Goal: Task Accomplishment & Management: Use online tool/utility

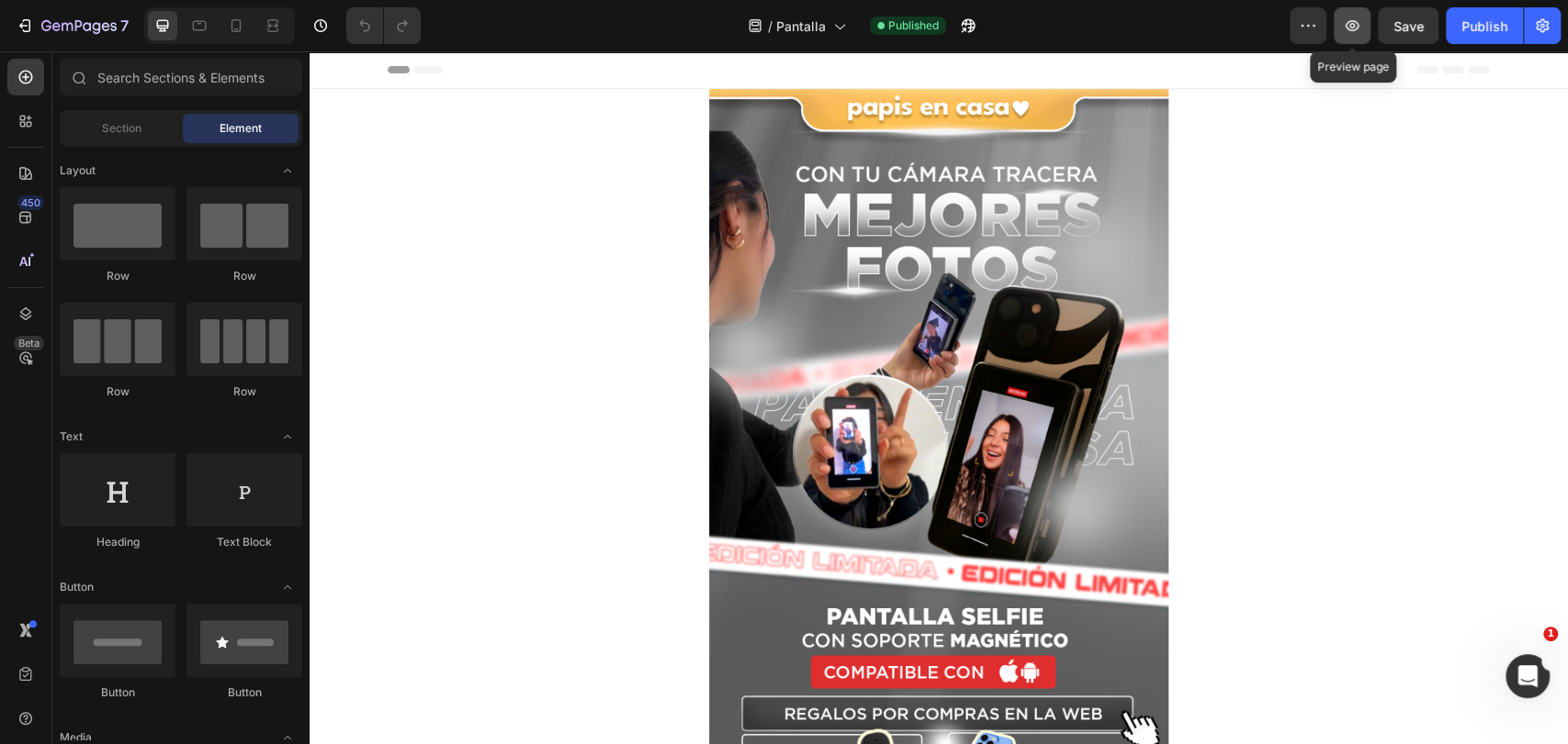
click at [1353, 39] on button "button" at bounding box center [1351, 25] width 37 height 37
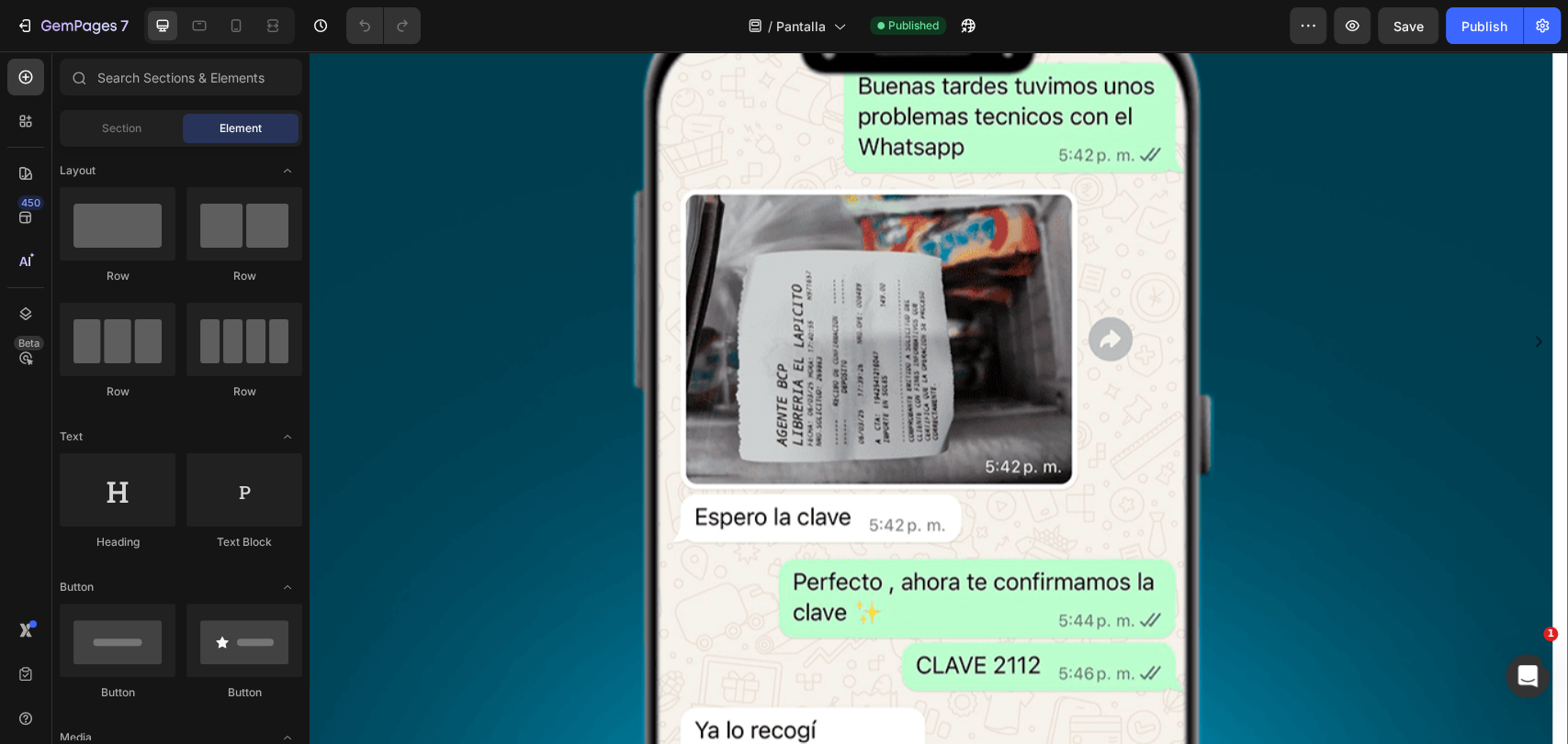
scroll to position [2238, 0]
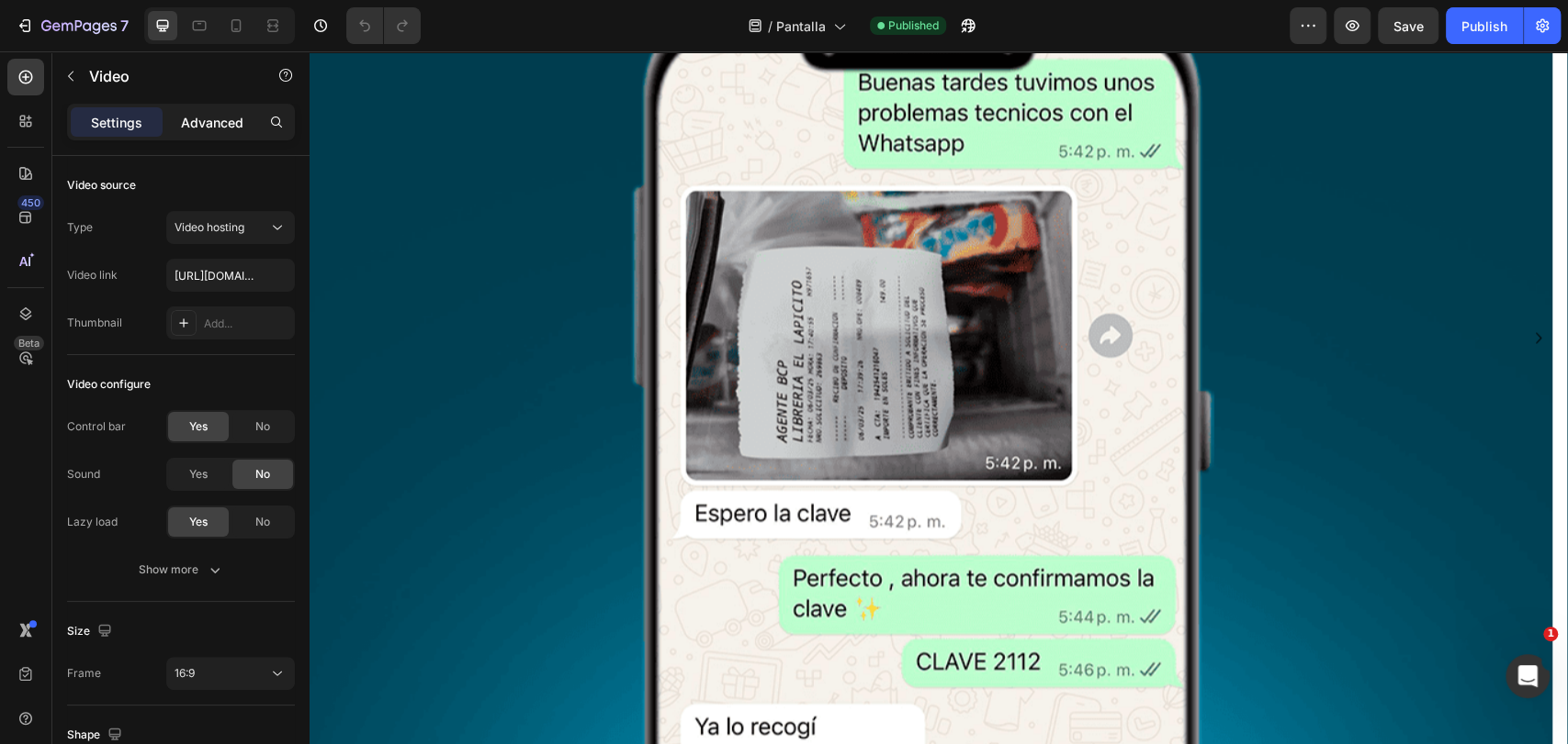
click at [215, 120] on p "Advanced" at bounding box center [212, 123] width 62 height 19
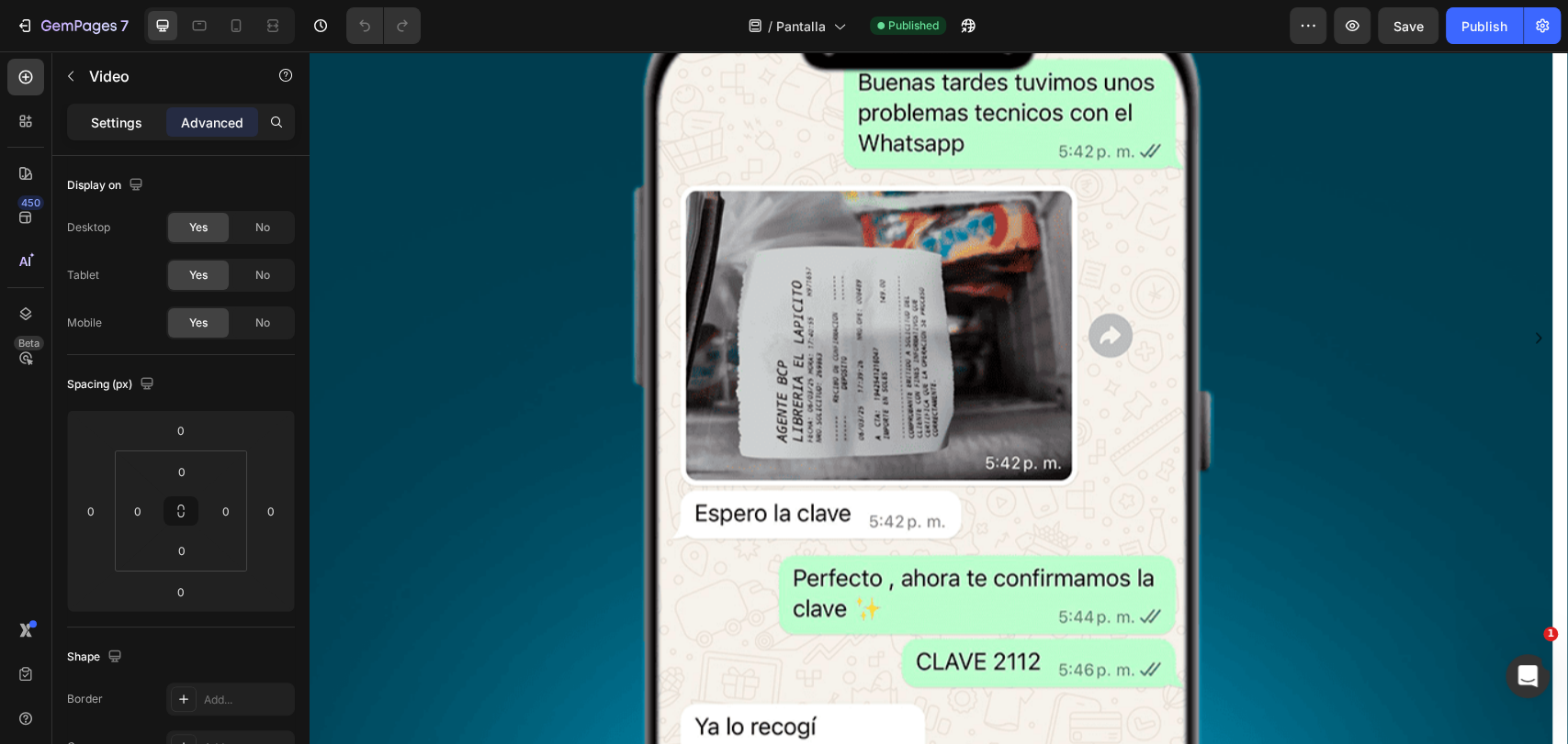
click at [119, 111] on div "Settings" at bounding box center [116, 122] width 92 height 29
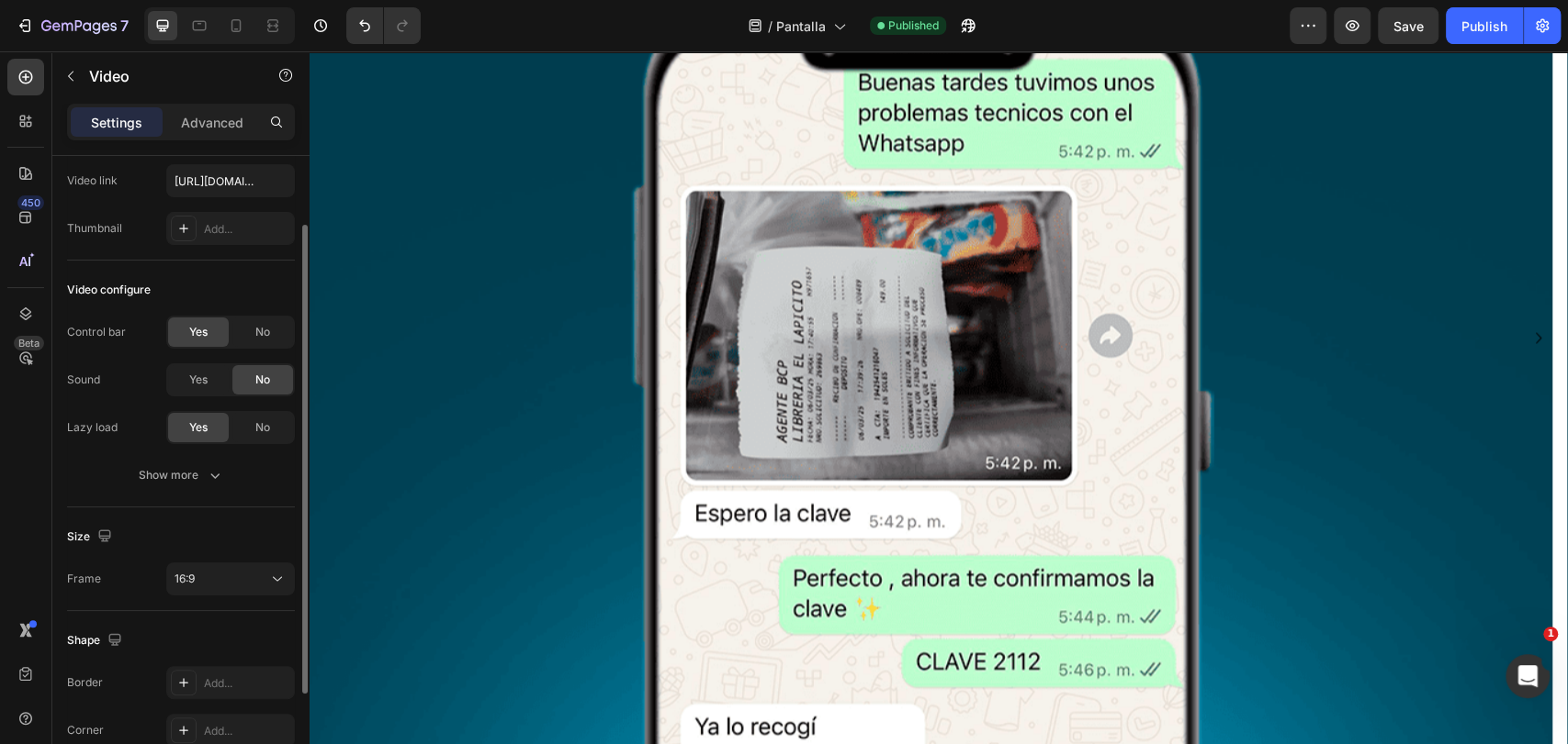
scroll to position [96, 0]
click at [240, 579] on div "16:9" at bounding box center [221, 577] width 93 height 17
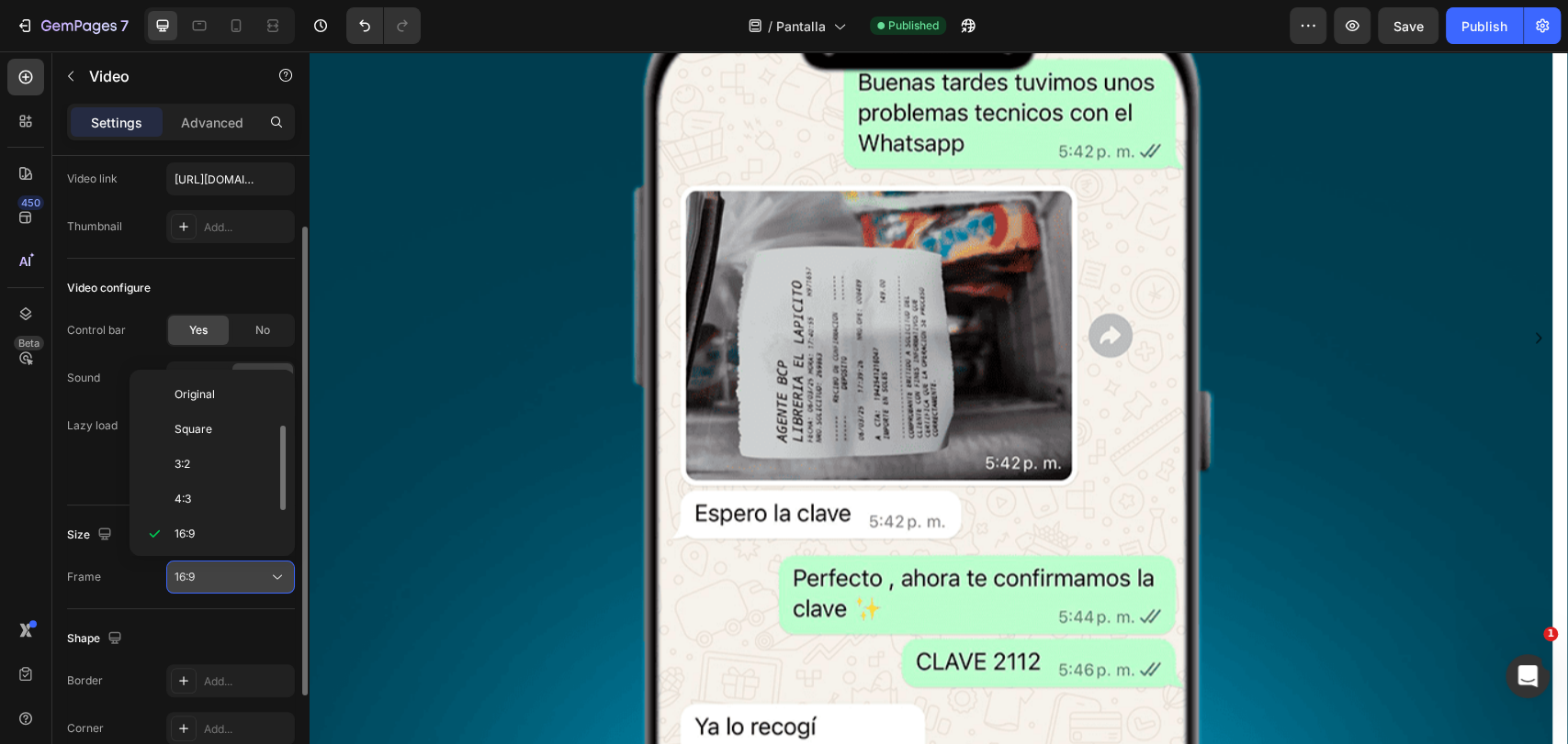
scroll to position [33, 0]
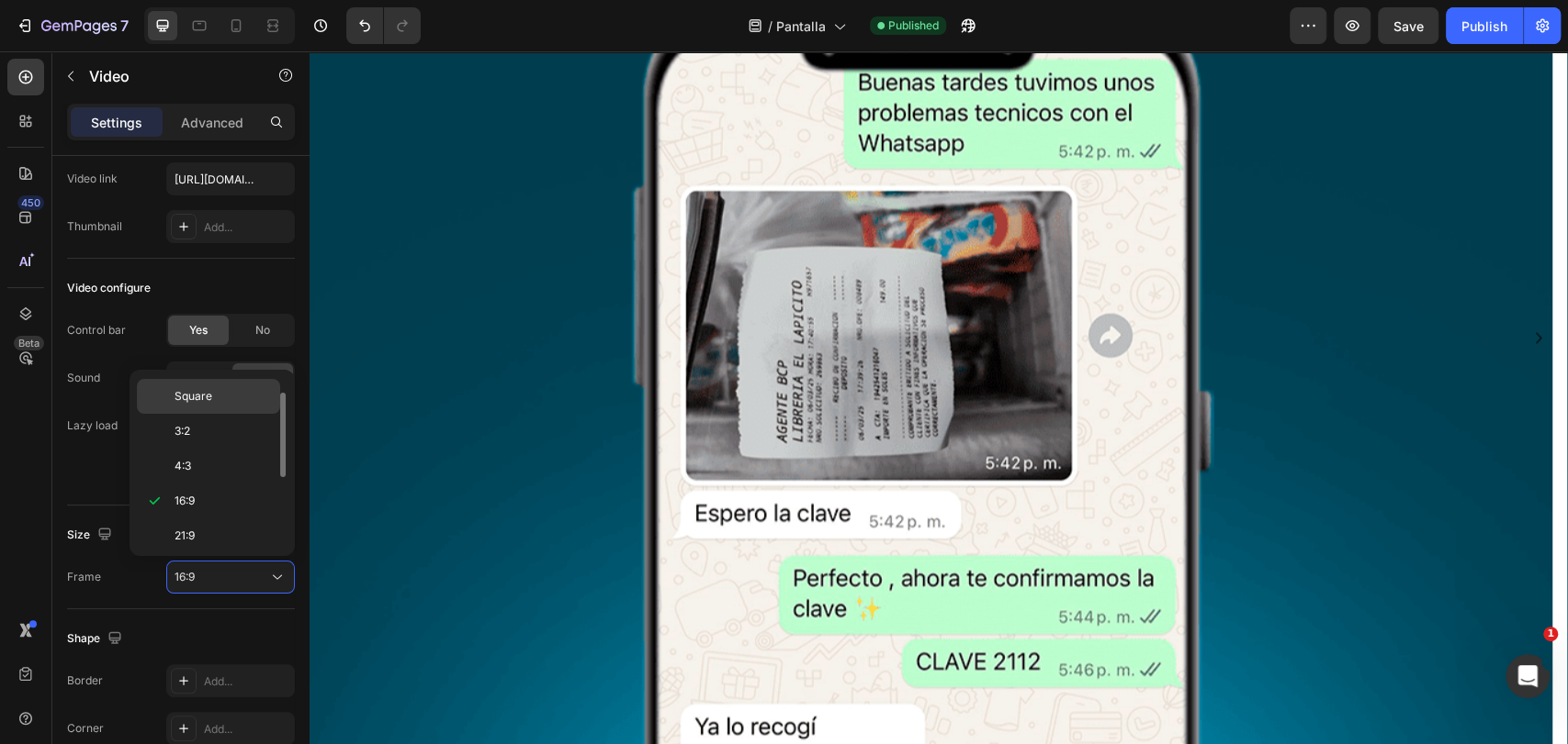
click at [244, 394] on p "Square" at bounding box center [223, 397] width 97 height 17
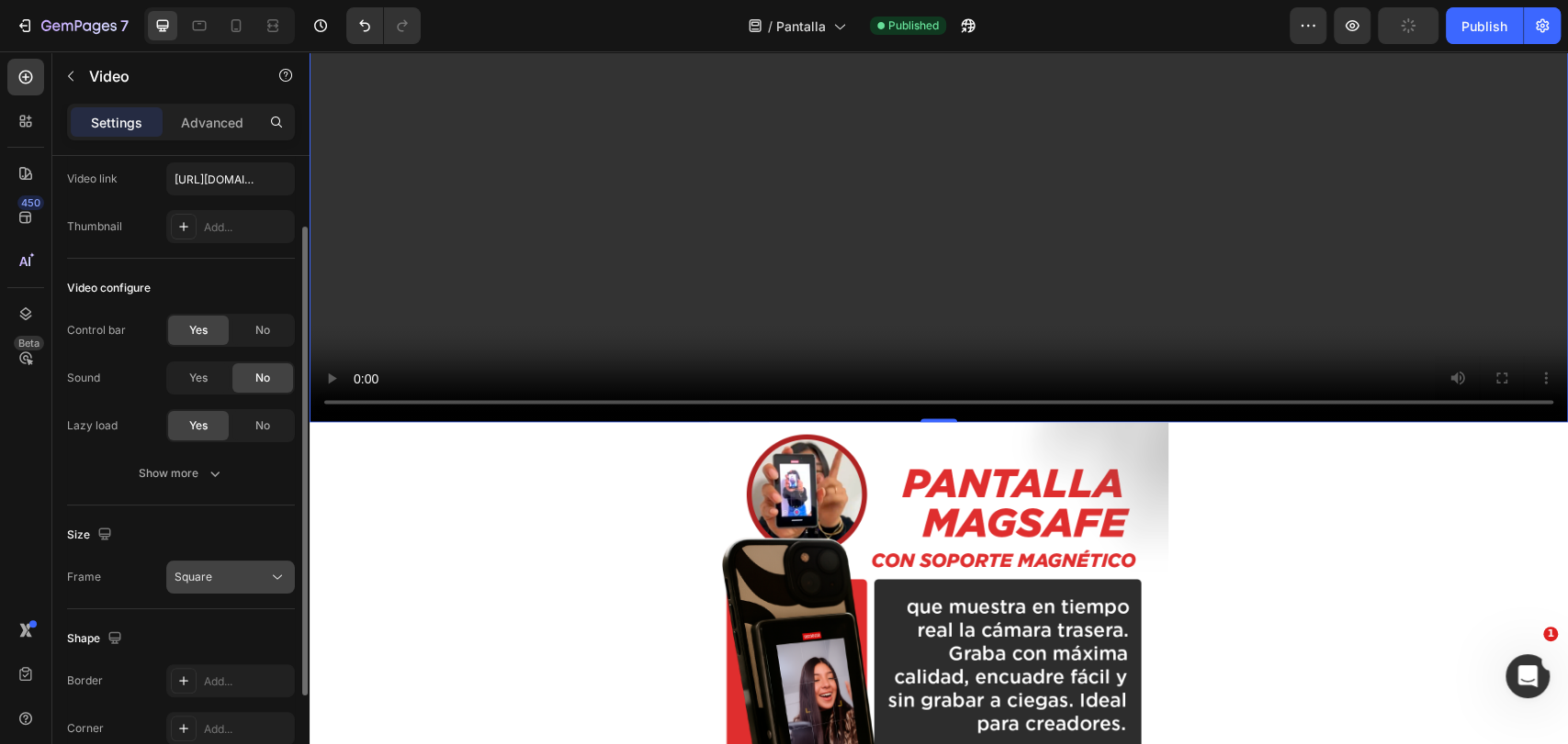
click at [235, 579] on div "Square" at bounding box center [221, 577] width 93 height 17
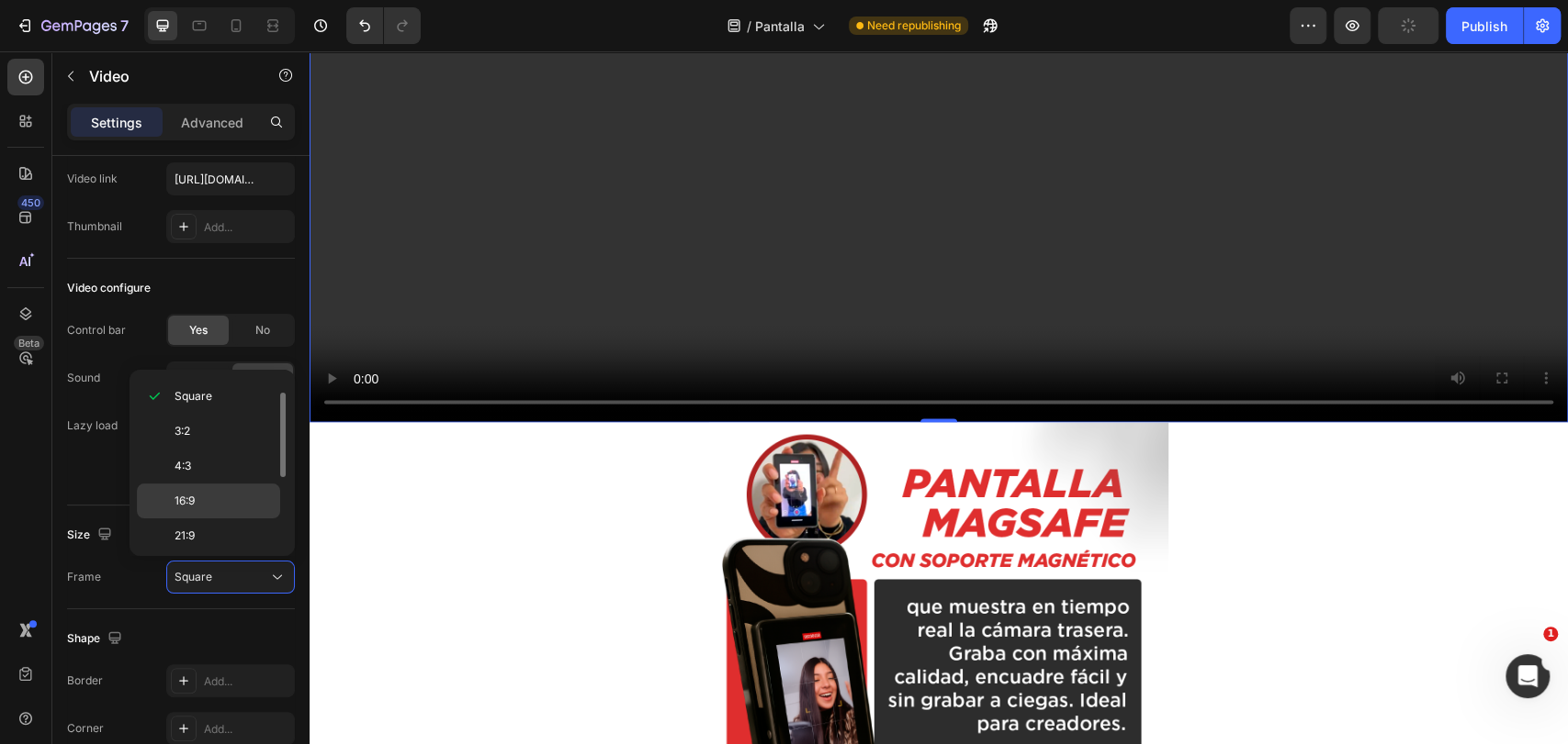
click at [239, 504] on p "16:9" at bounding box center [223, 502] width 97 height 17
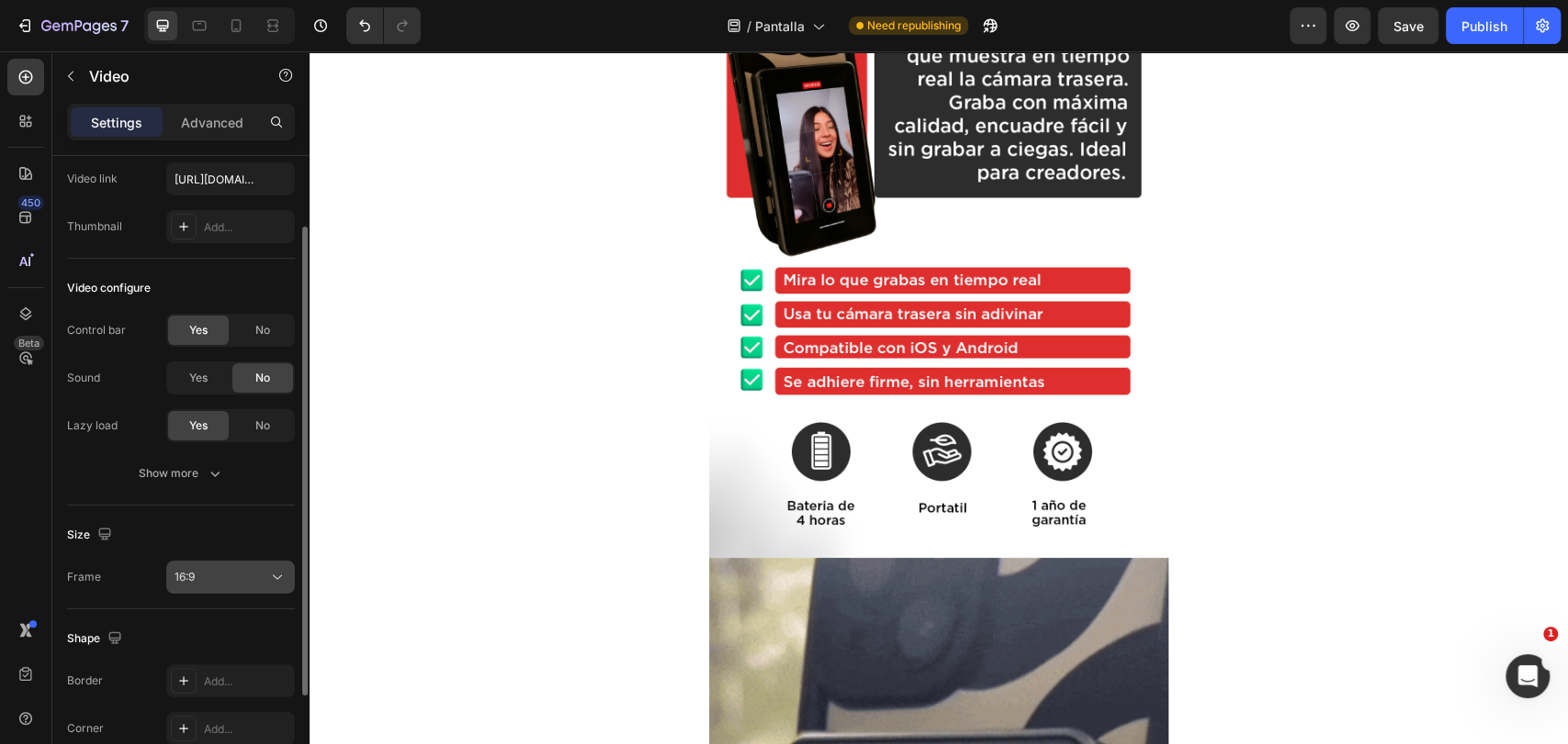
click at [235, 584] on div "16:9" at bounding box center [221, 577] width 93 height 17
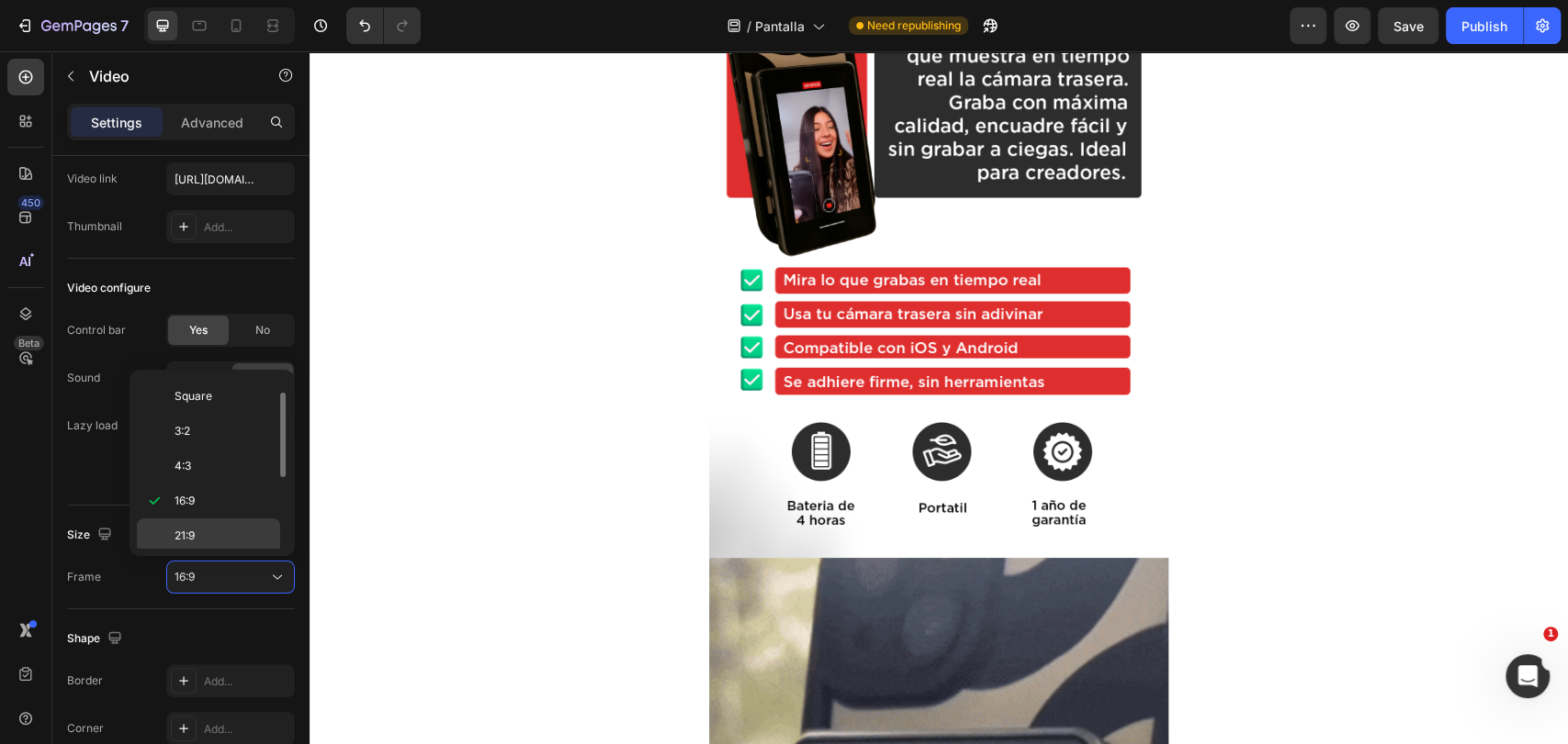
click at [227, 554] on div "21:9" at bounding box center [209, 570] width 143 height 35
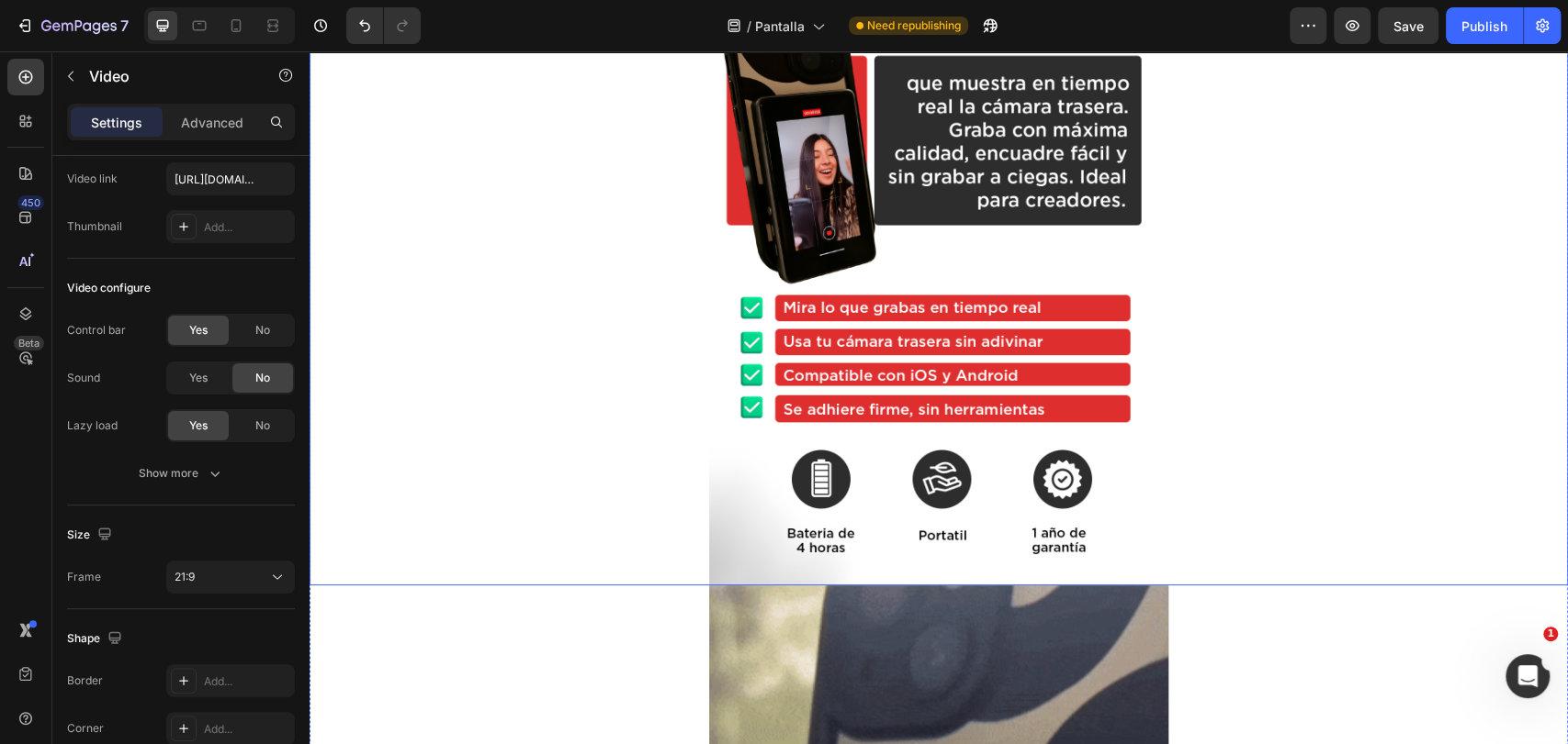
scroll to position [2014, 0]
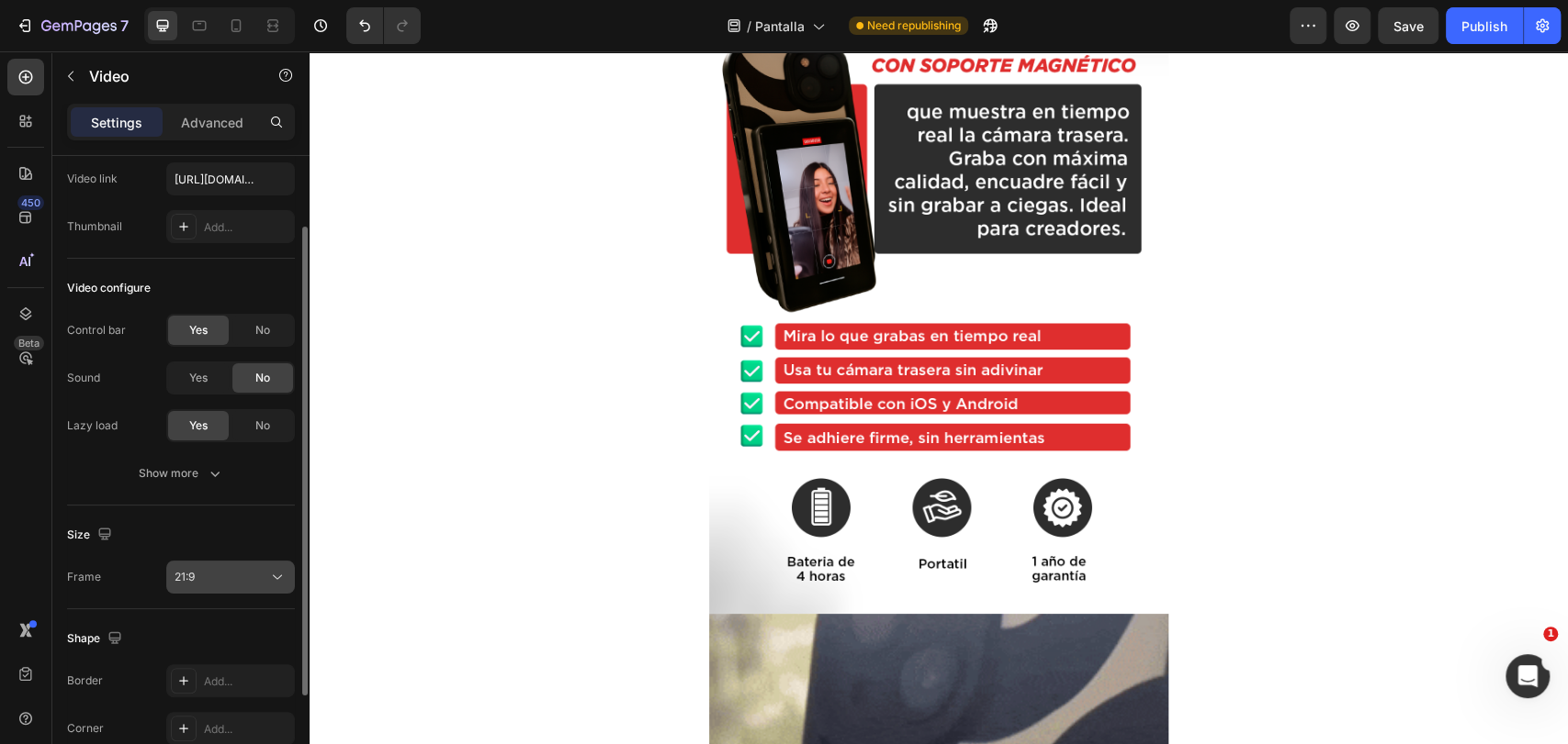
click at [270, 579] on icon at bounding box center [276, 577] width 18 height 18
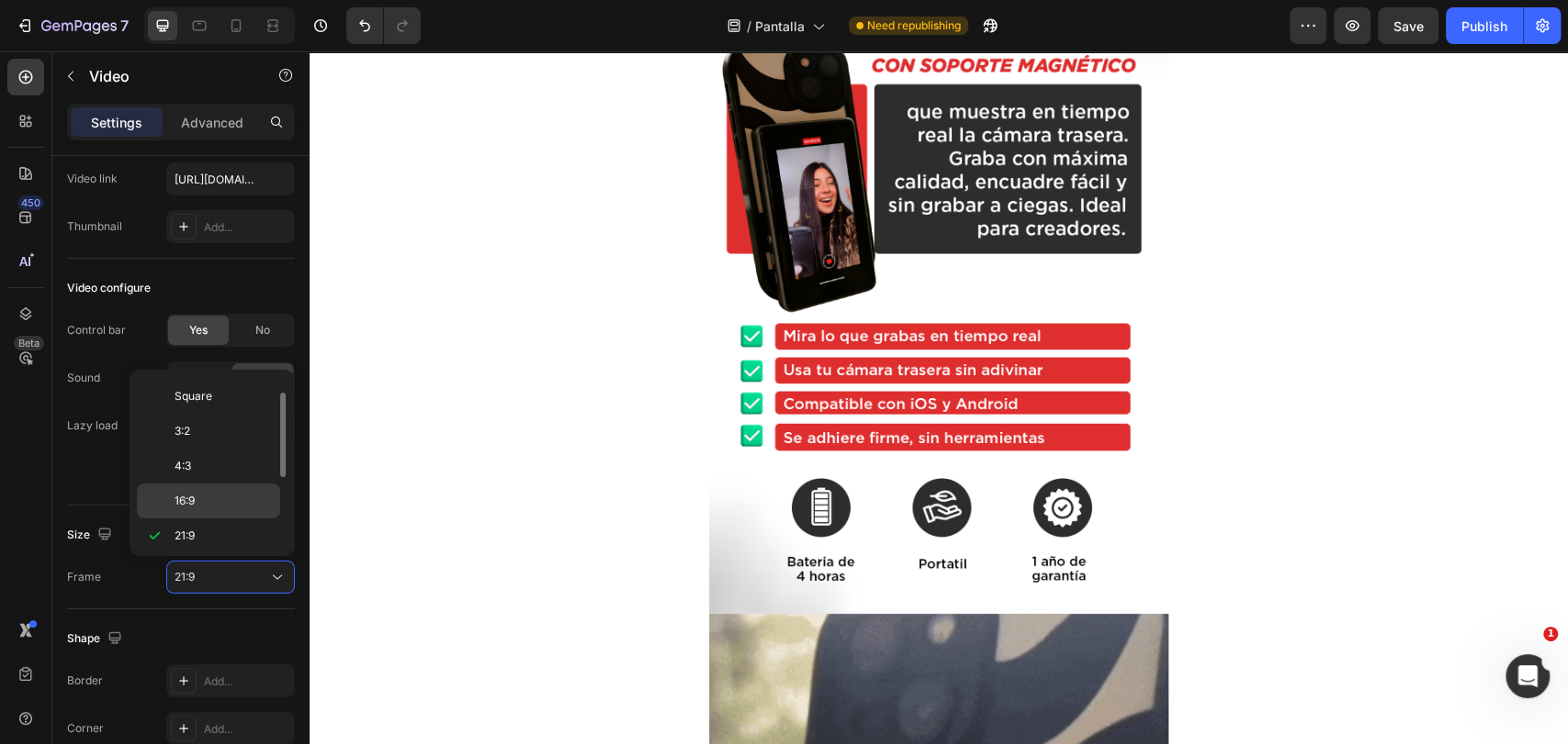
click at [271, 507] on p "16:9" at bounding box center [223, 502] width 97 height 17
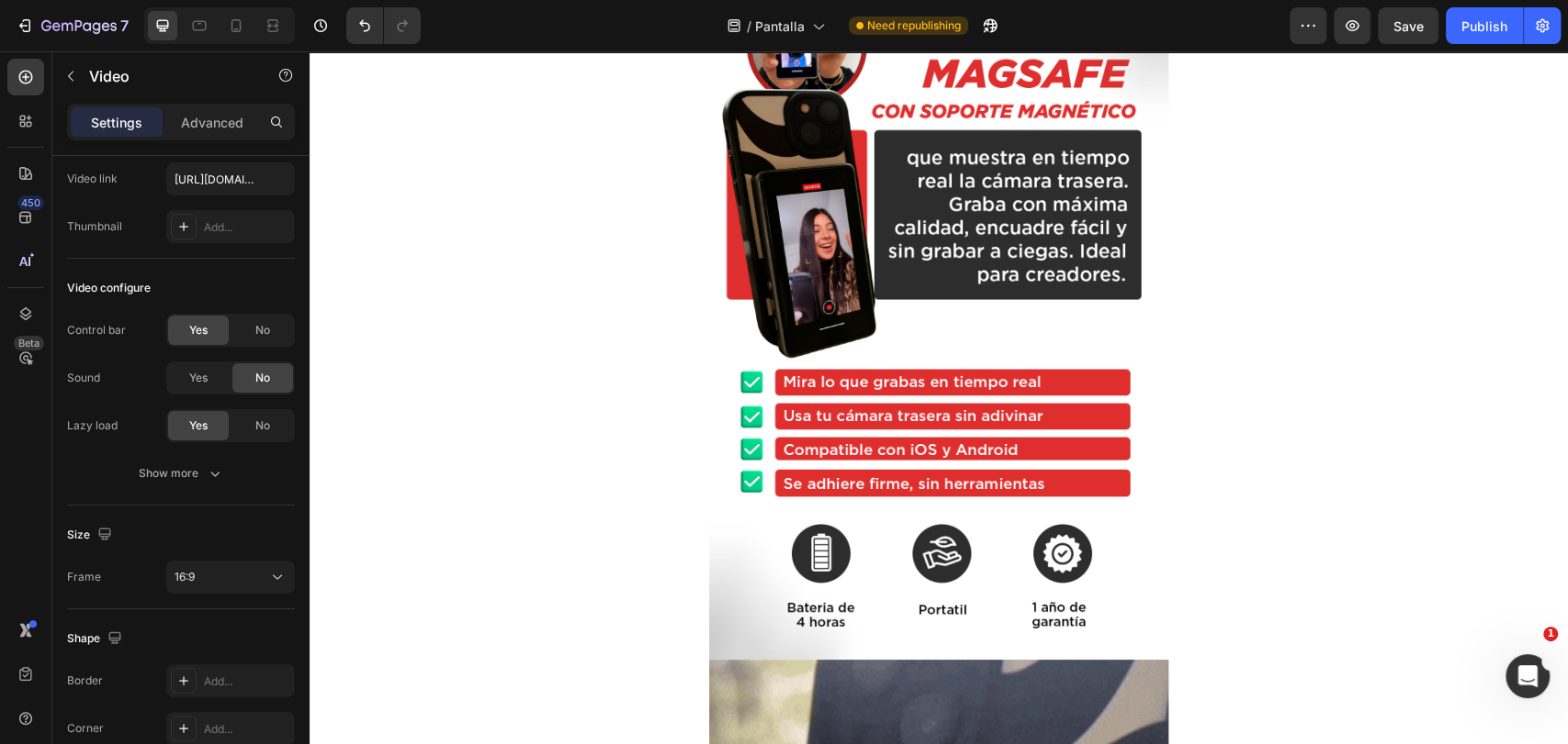
scroll to position [2141, 0]
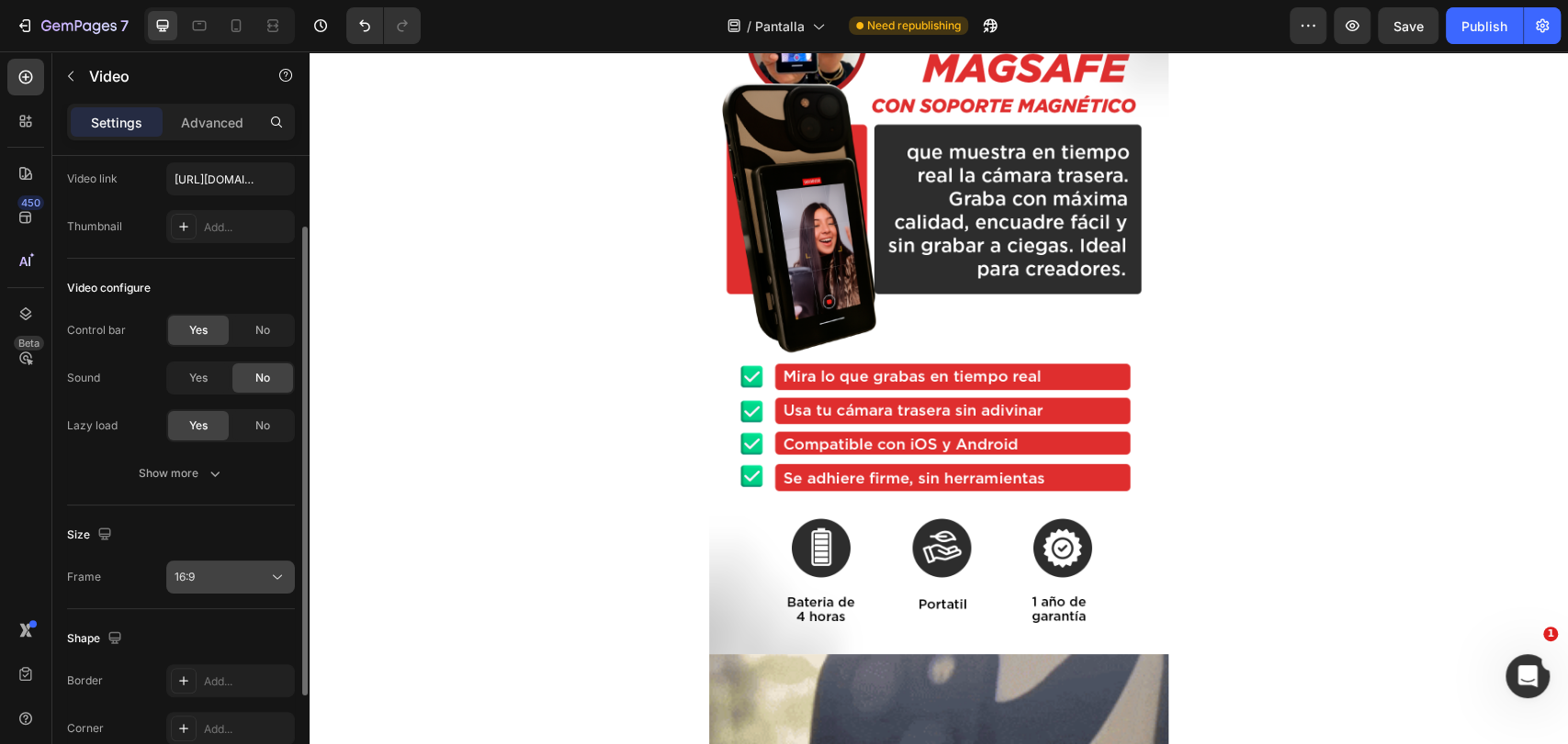
click at [255, 569] on div "16:9" at bounding box center [230, 577] width 112 height 18
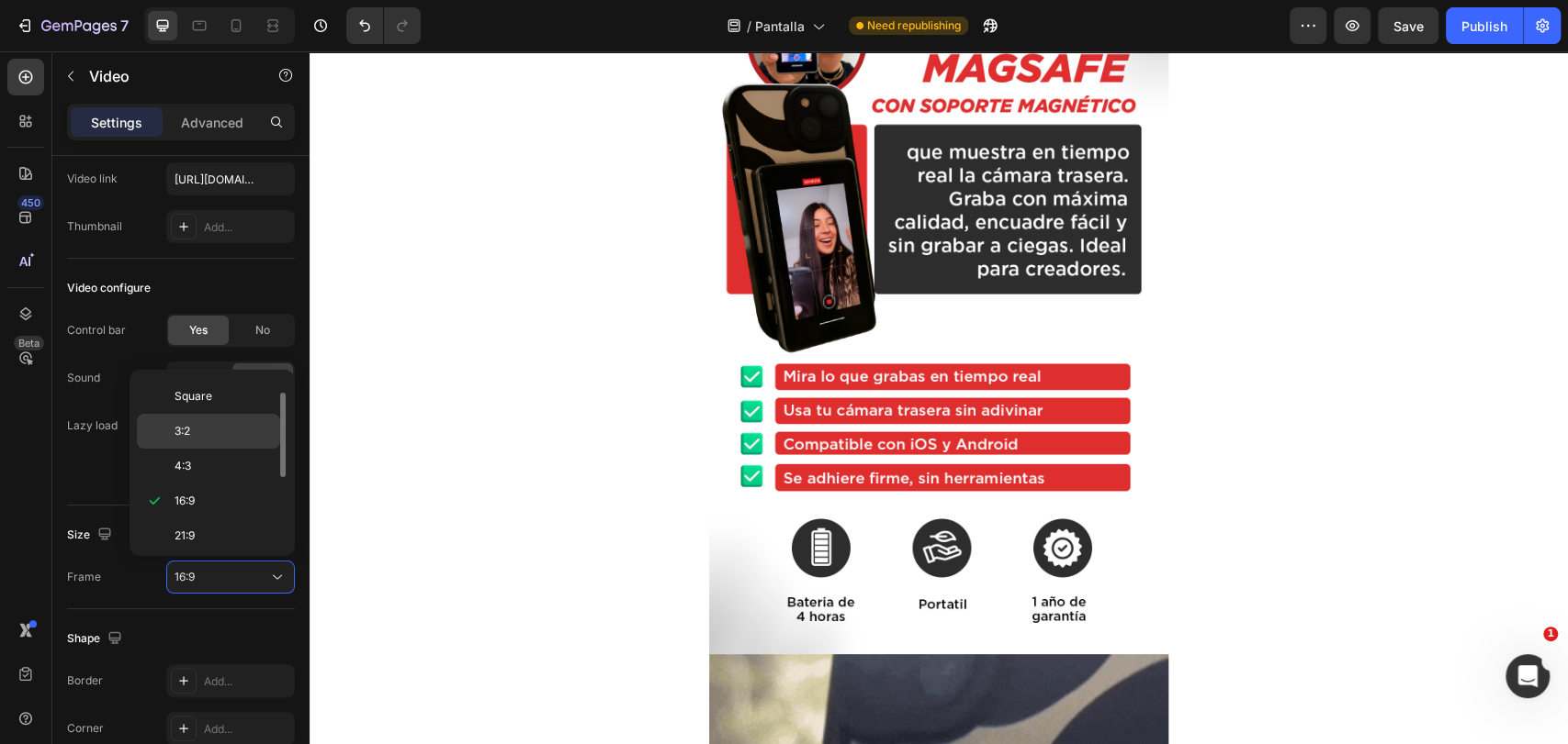
click at [244, 429] on p "3:2" at bounding box center [223, 432] width 97 height 17
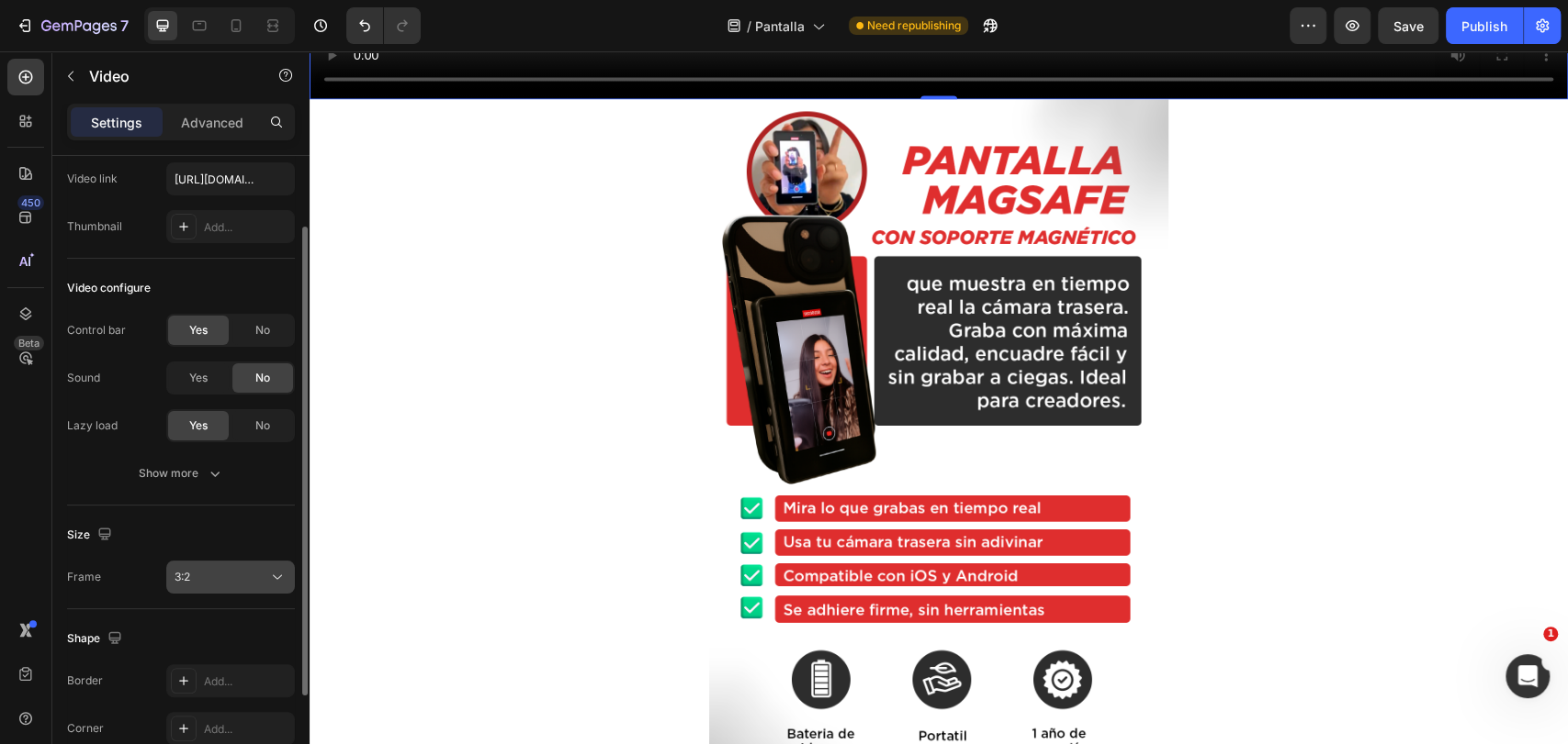
click at [205, 570] on div "3:2" at bounding box center [221, 577] width 93 height 17
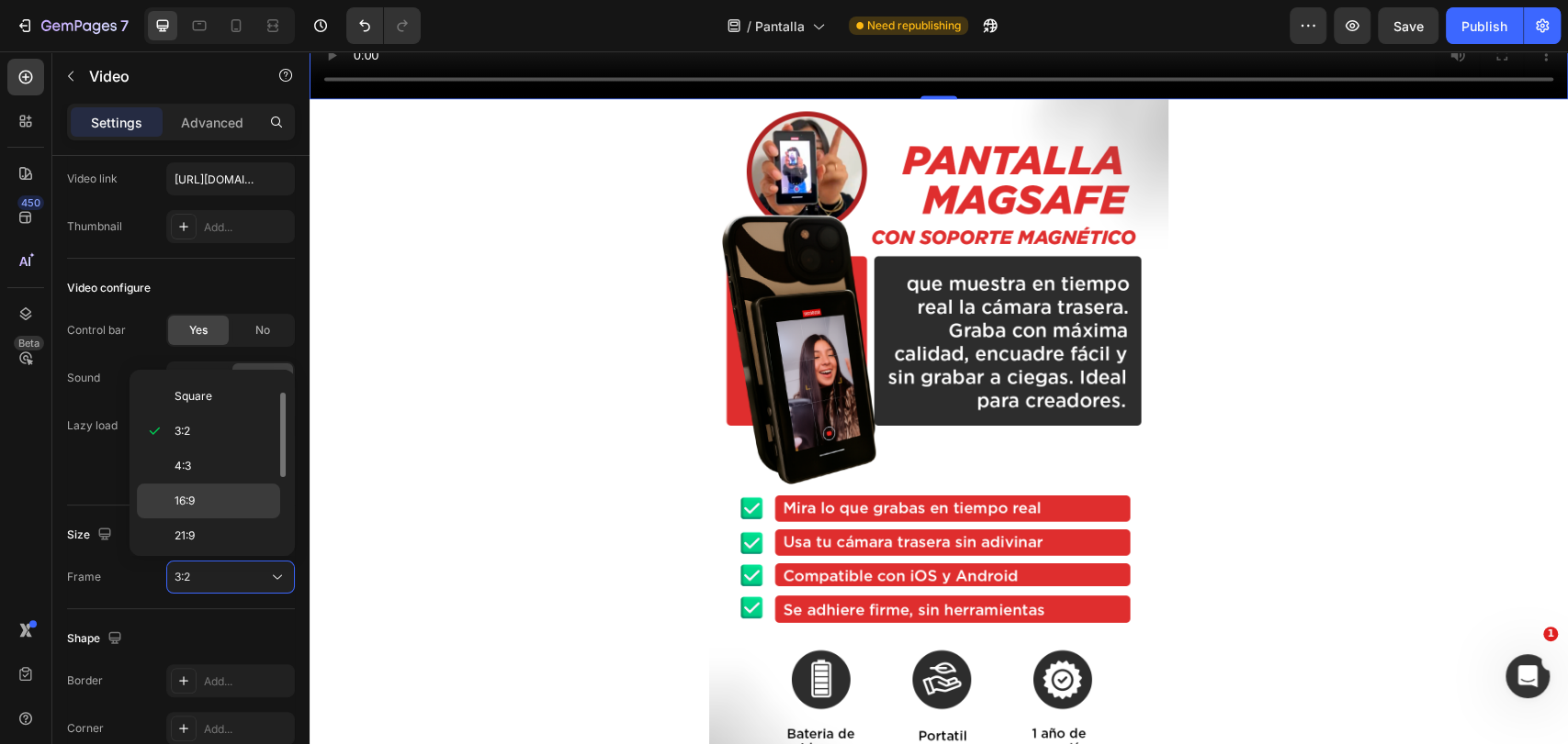
click at [232, 493] on p "16:9" at bounding box center [223, 502] width 97 height 17
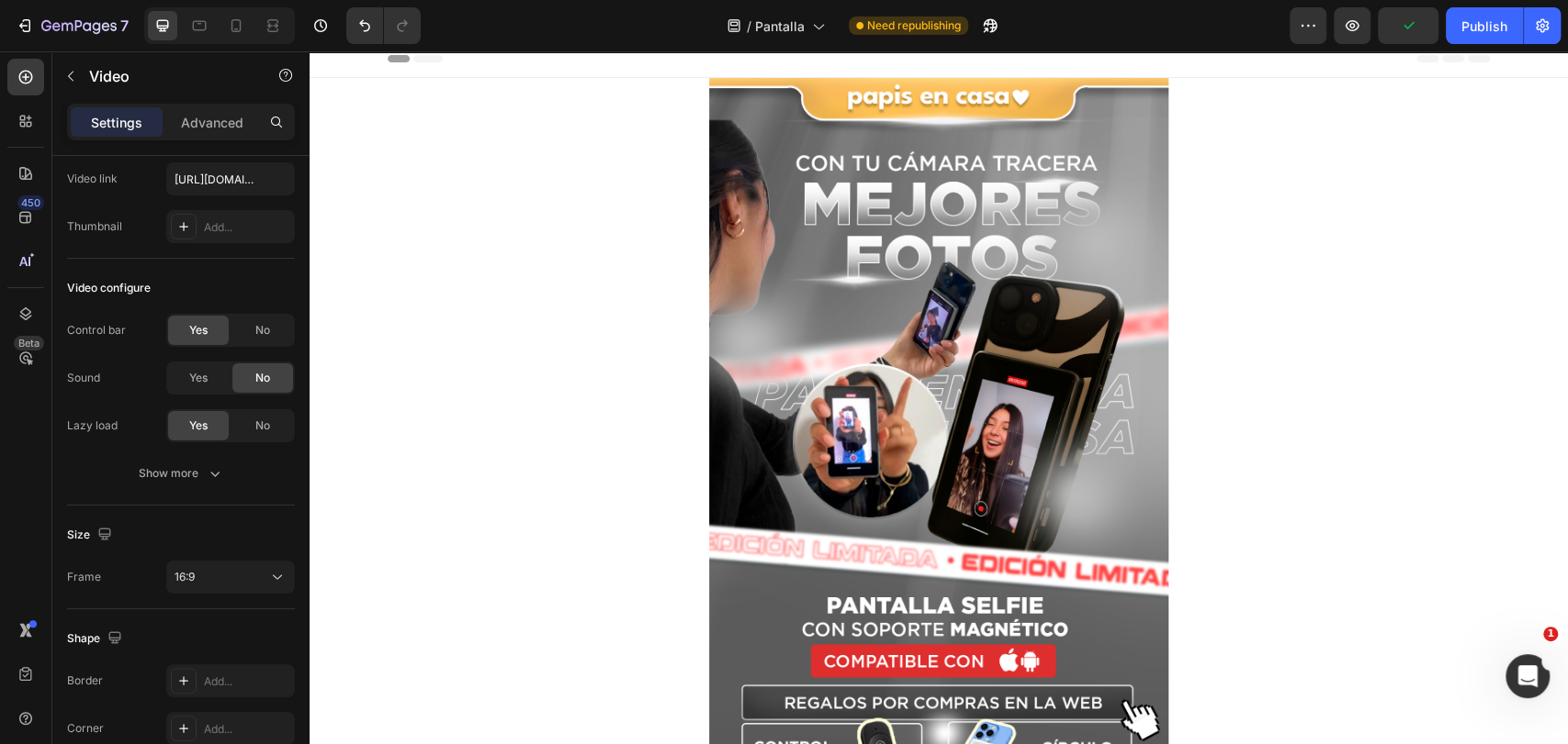
scroll to position [0, 0]
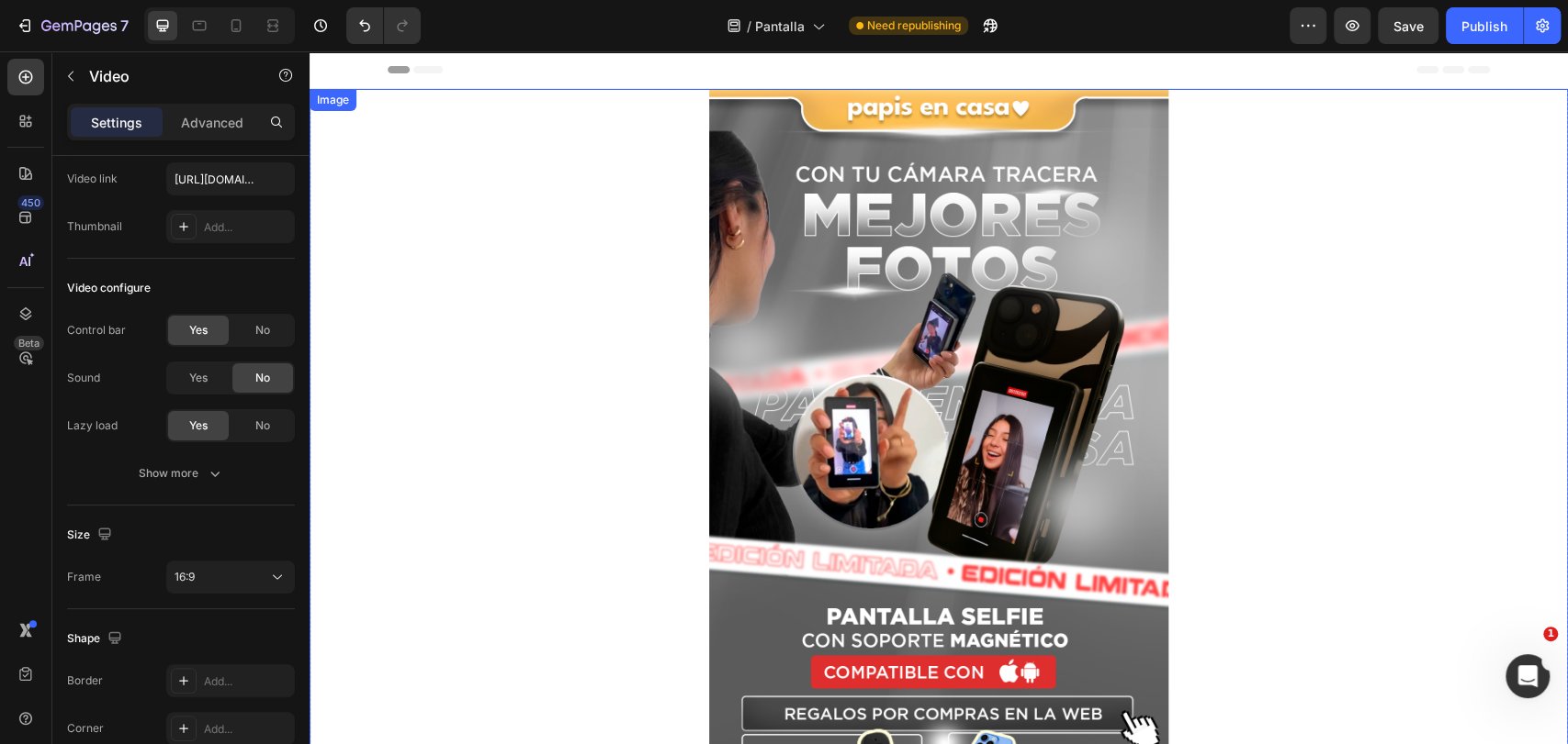
click at [914, 270] on img at bounding box center [938, 624] width 459 height 1071
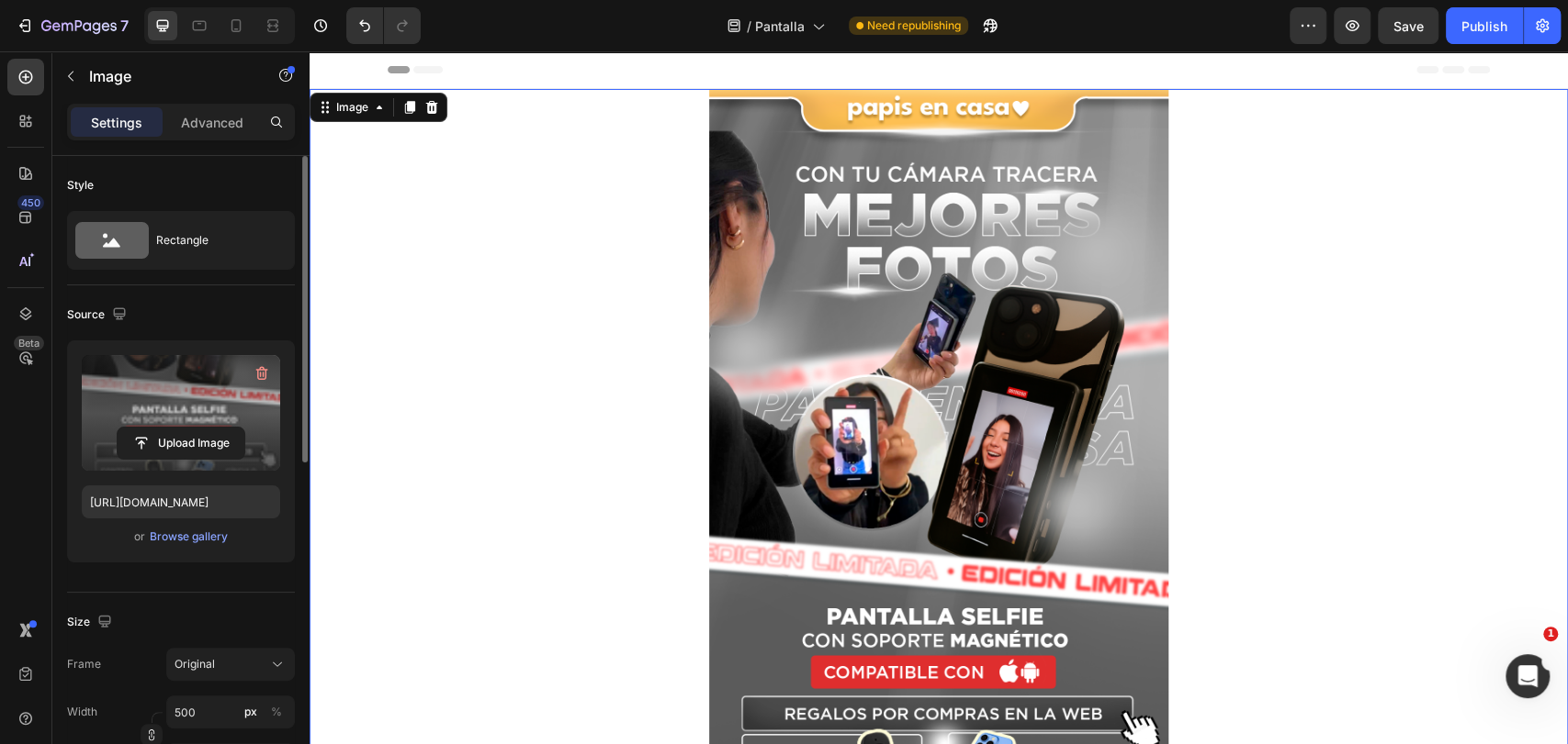
click at [98, 394] on label at bounding box center [181, 413] width 198 height 116
click at [118, 428] on input "file" at bounding box center [181, 443] width 126 height 31
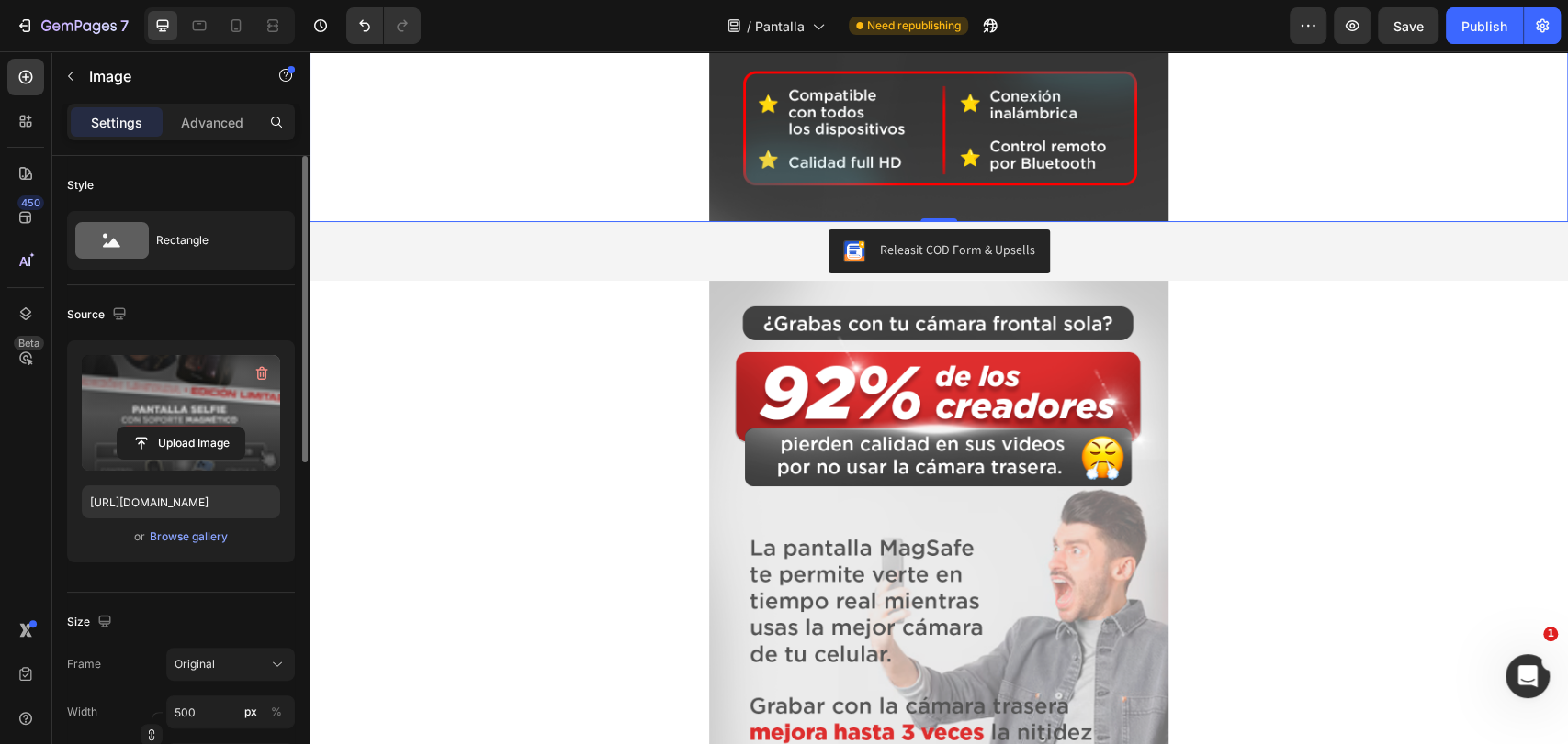
scroll to position [986, 0]
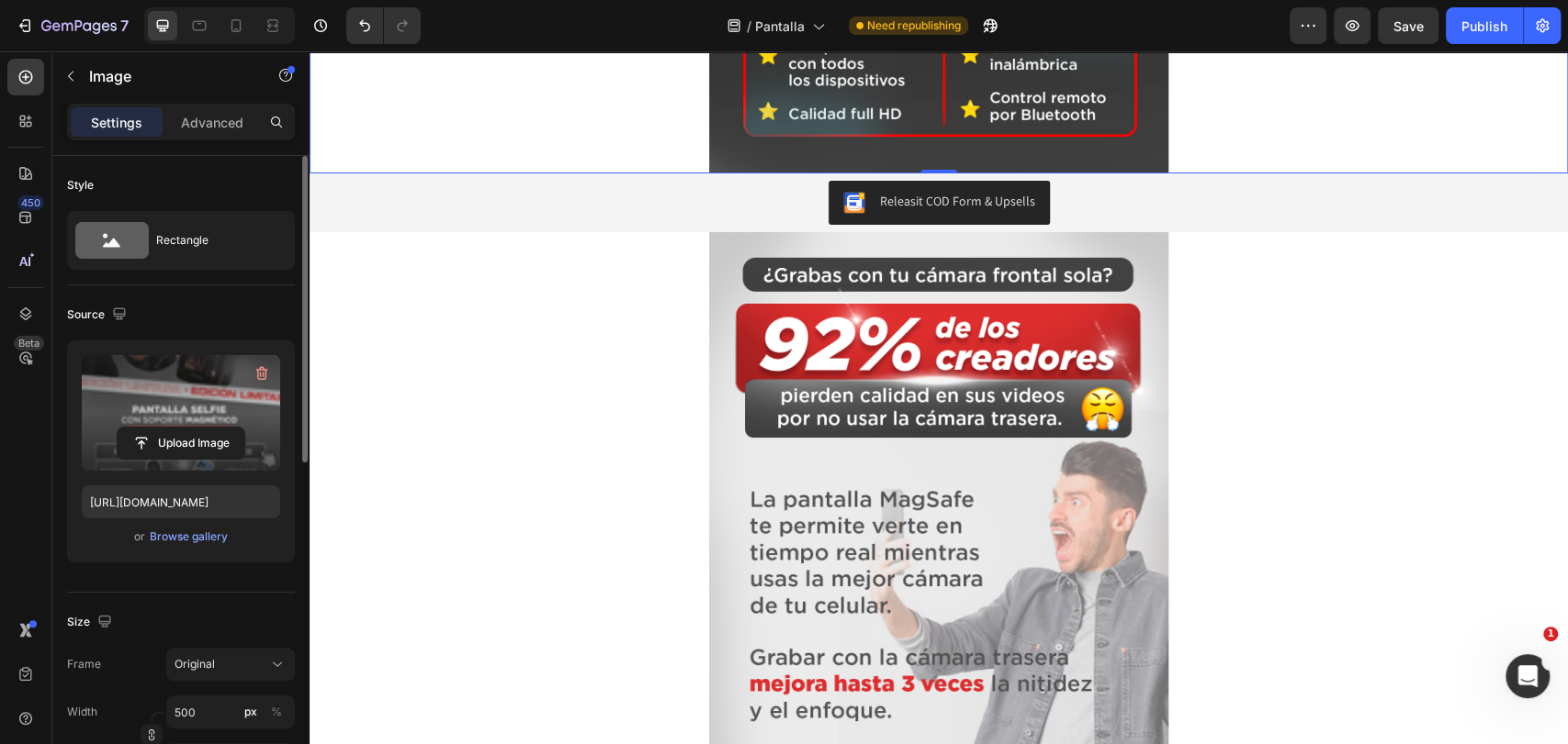
click at [771, 428] on img at bounding box center [938, 539] width 459 height 615
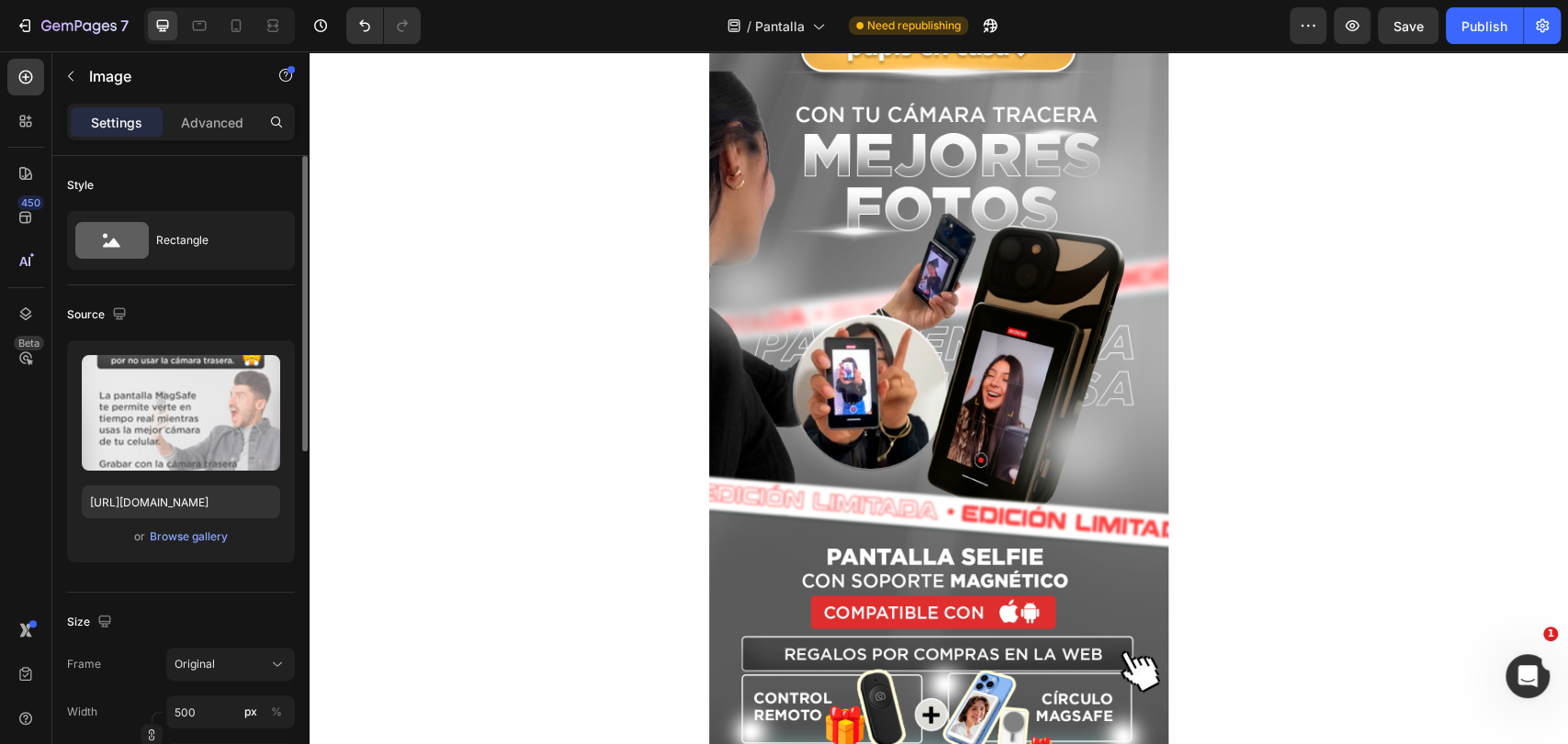
scroll to position [0, 0]
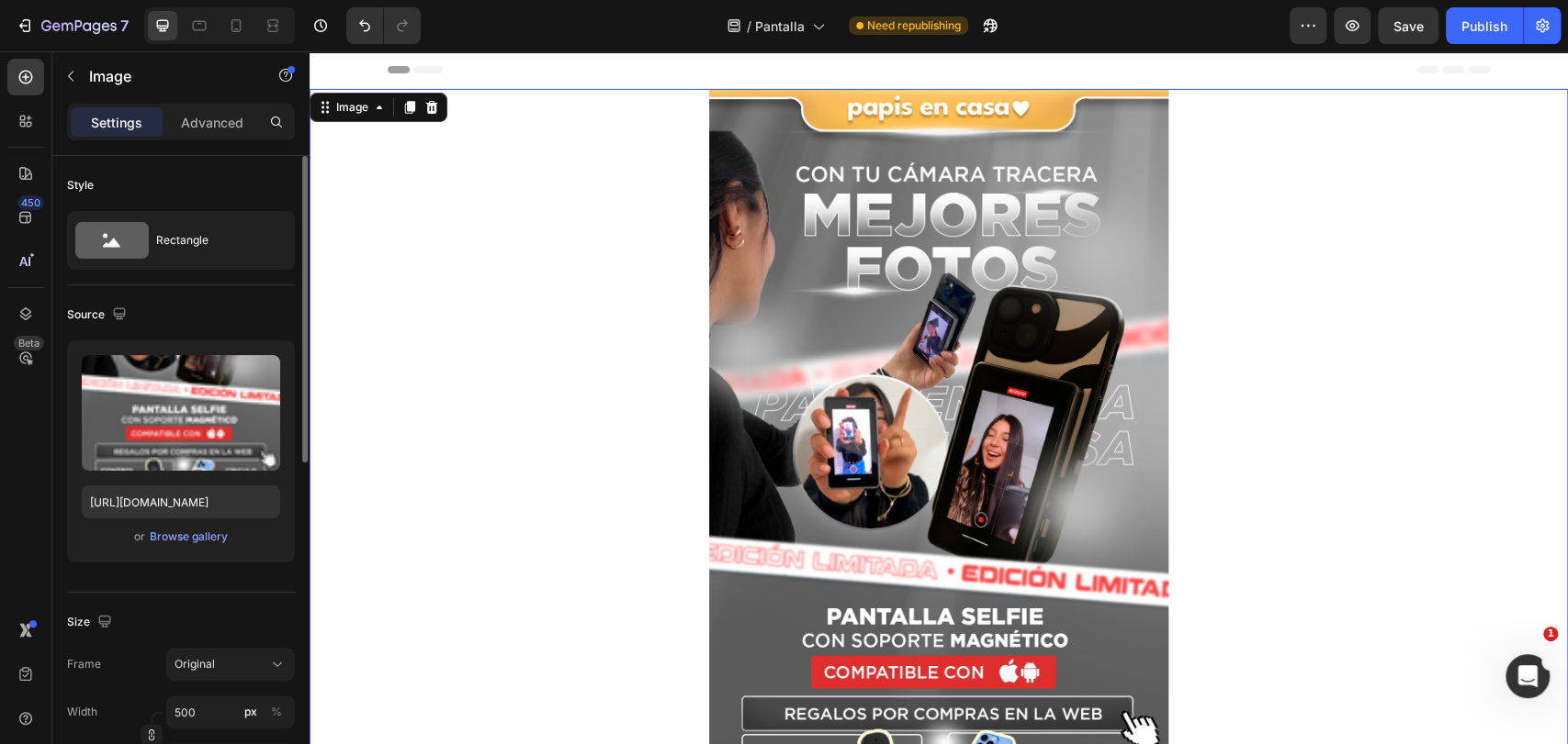
click at [737, 442] on img at bounding box center [938, 624] width 459 height 1071
click at [89, 25] on icon "button" at bounding box center [87, 25] width 8 height 8
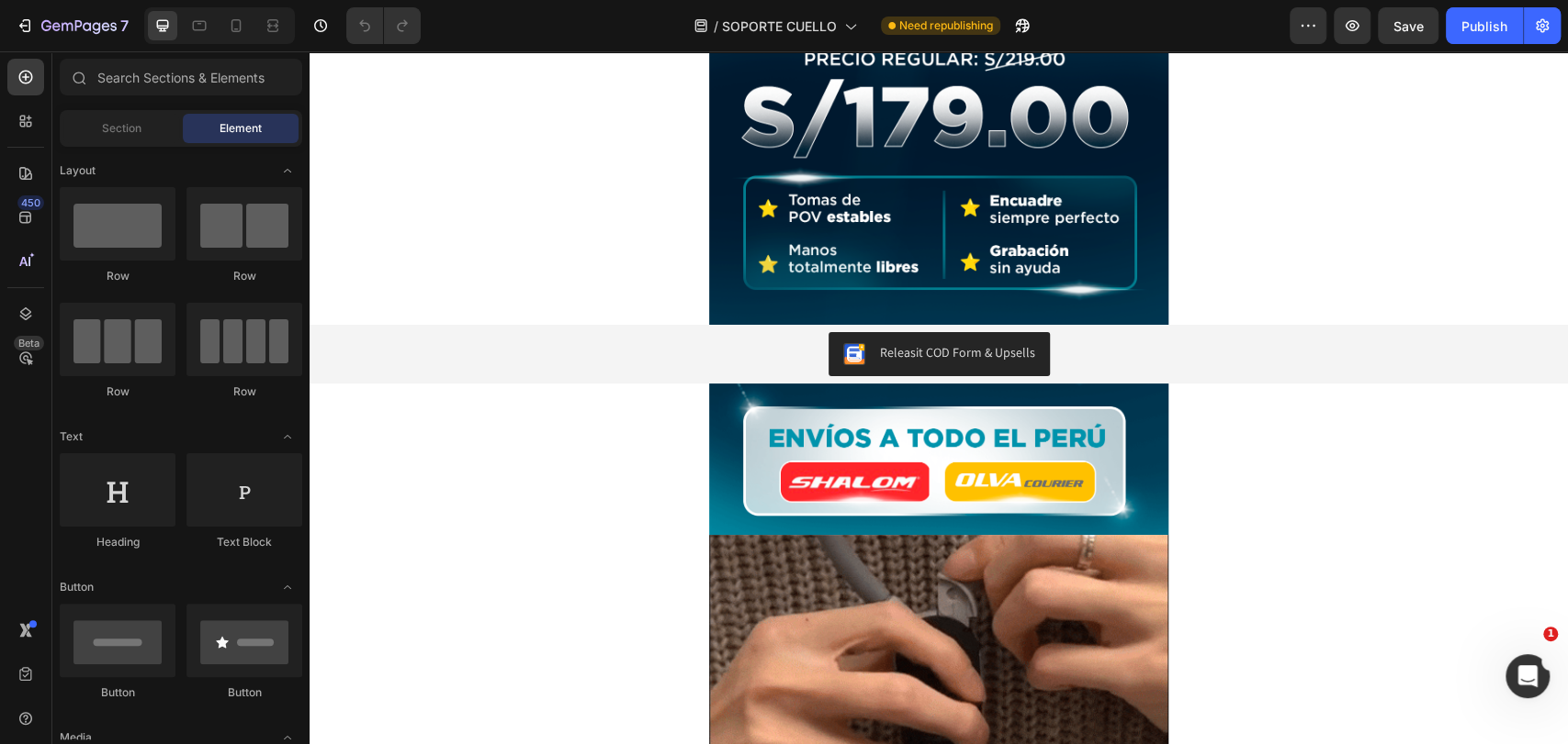
scroll to position [677, 0]
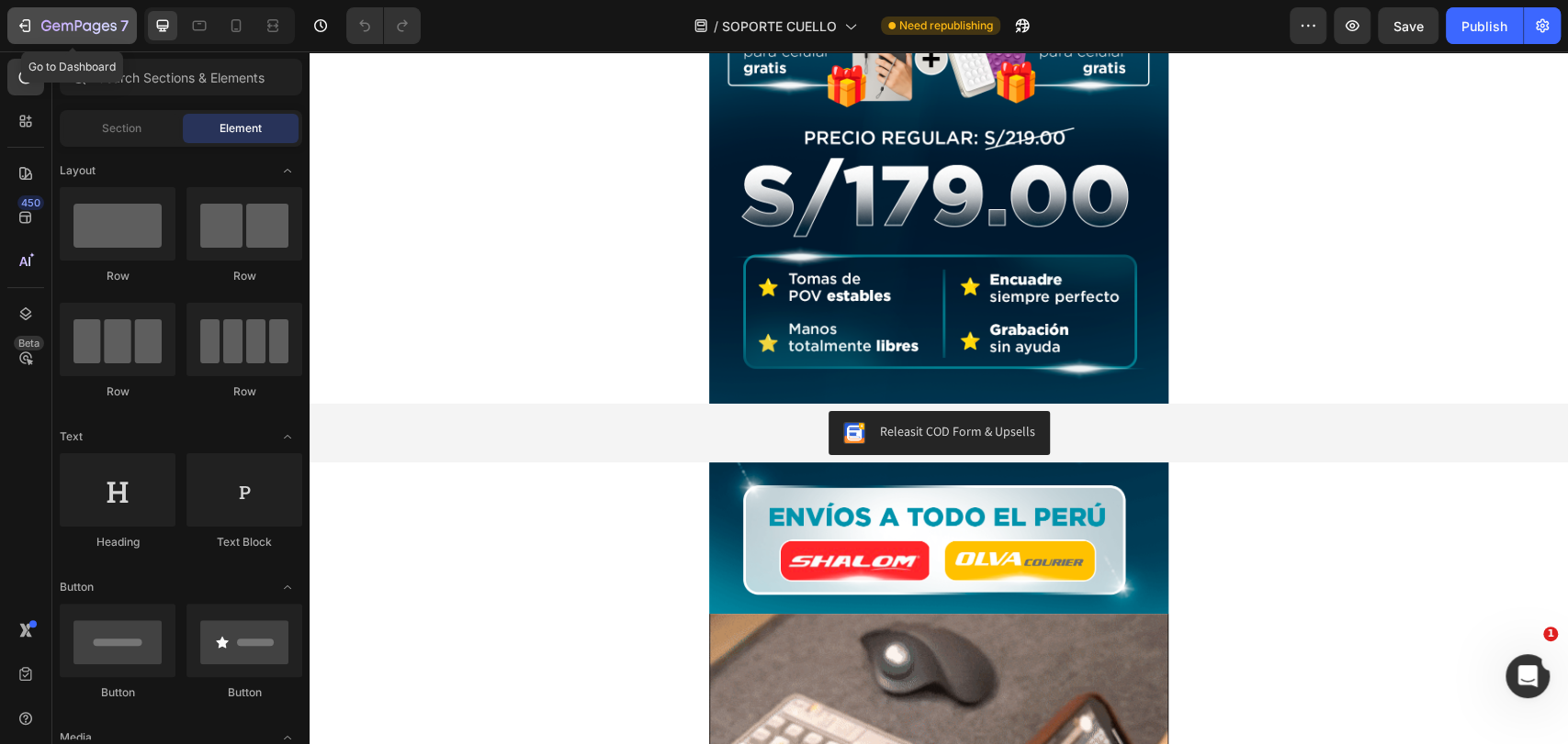
click at [39, 31] on div "7" at bounding box center [73, 25] width 113 height 22
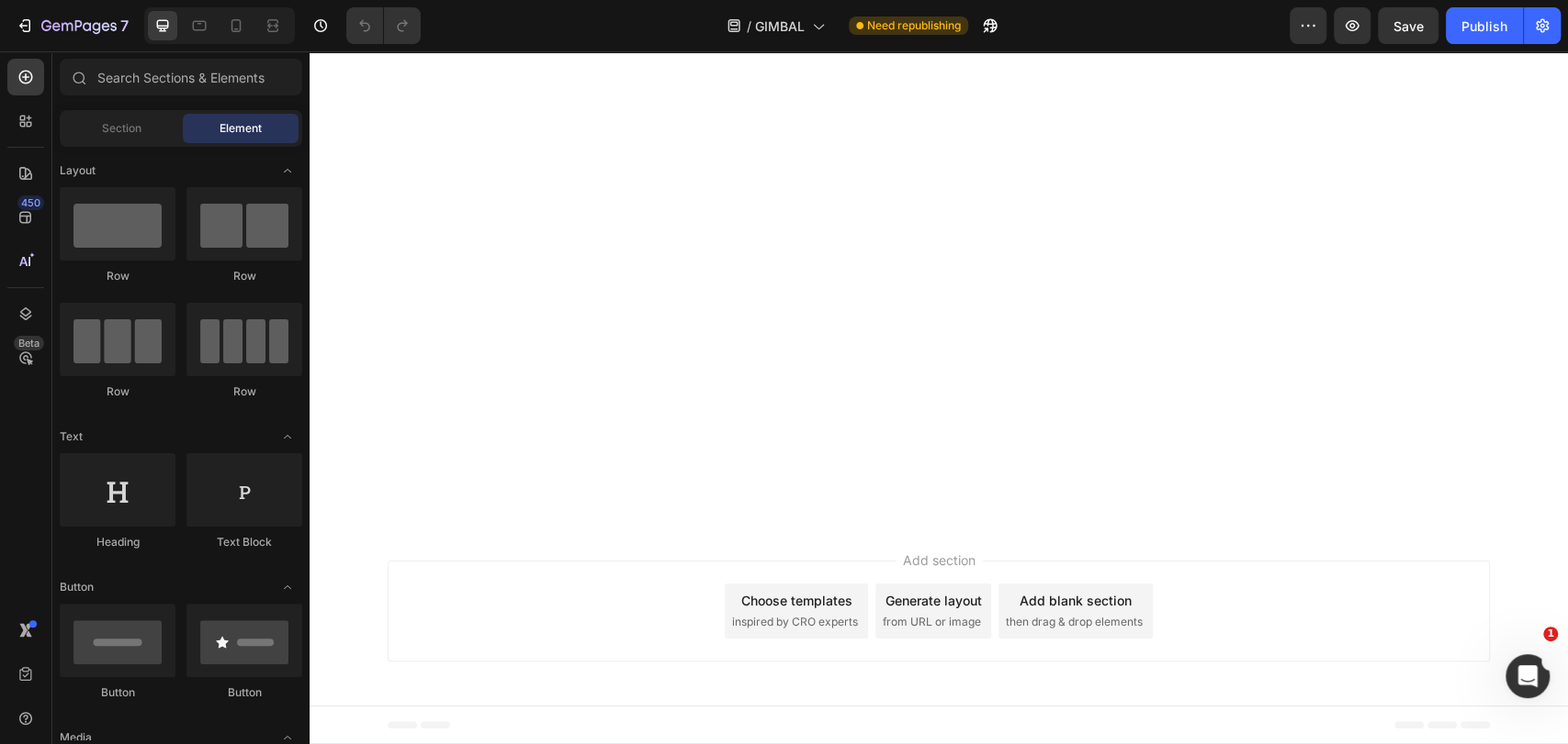
scroll to position [6572, 0]
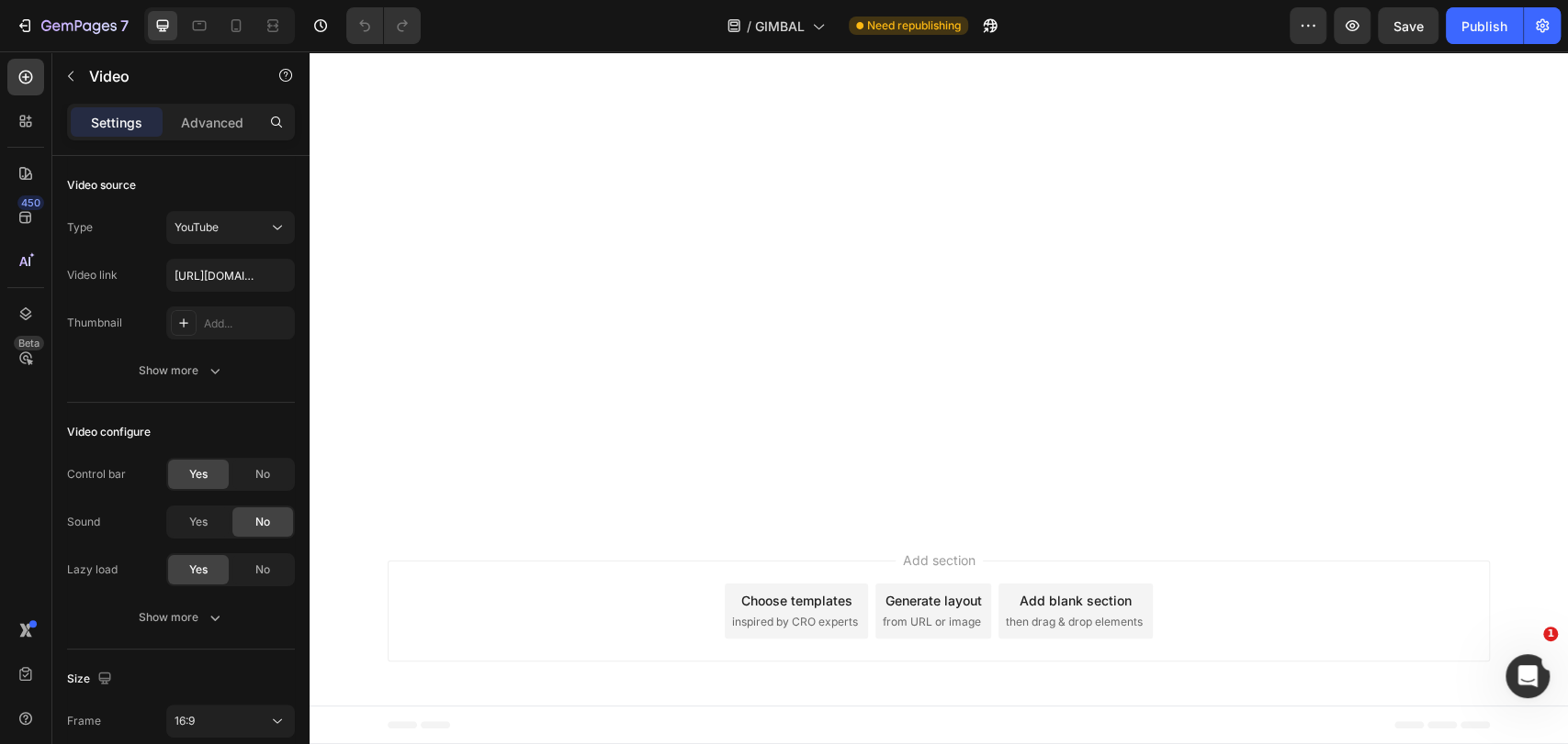
scroll to position [5854, 0]
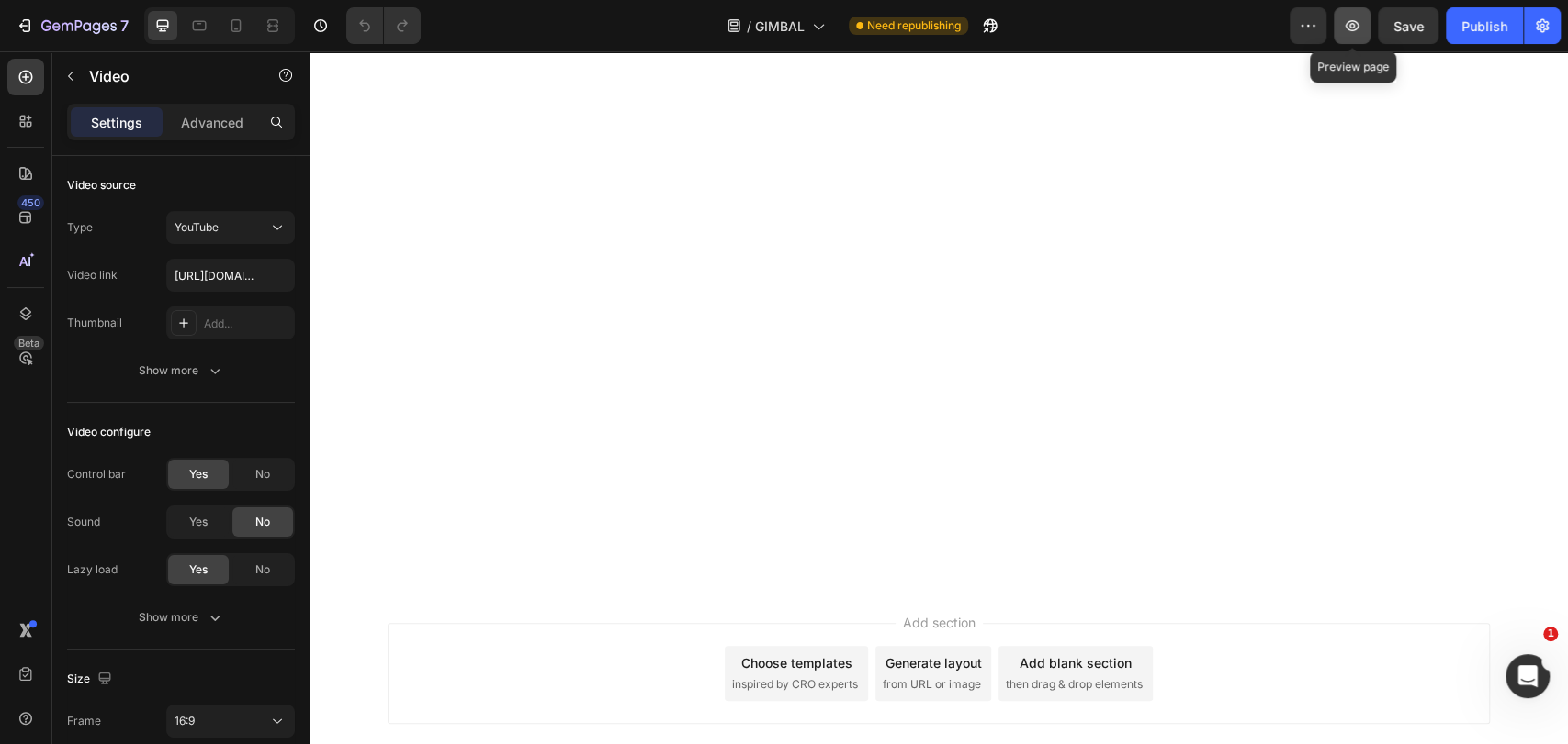
click at [1347, 17] on icon "button" at bounding box center [1351, 25] width 18 height 18
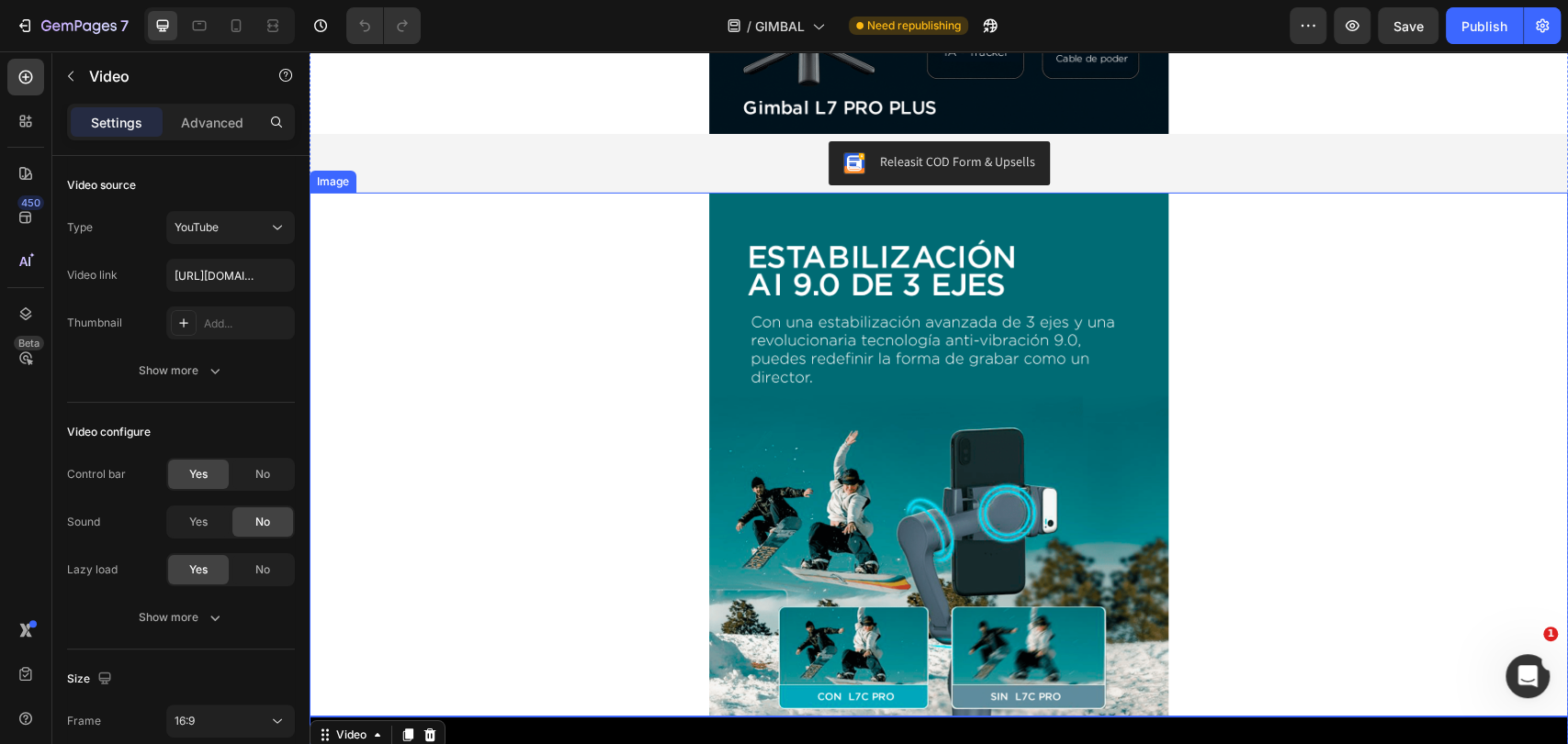
scroll to position [4124, 0]
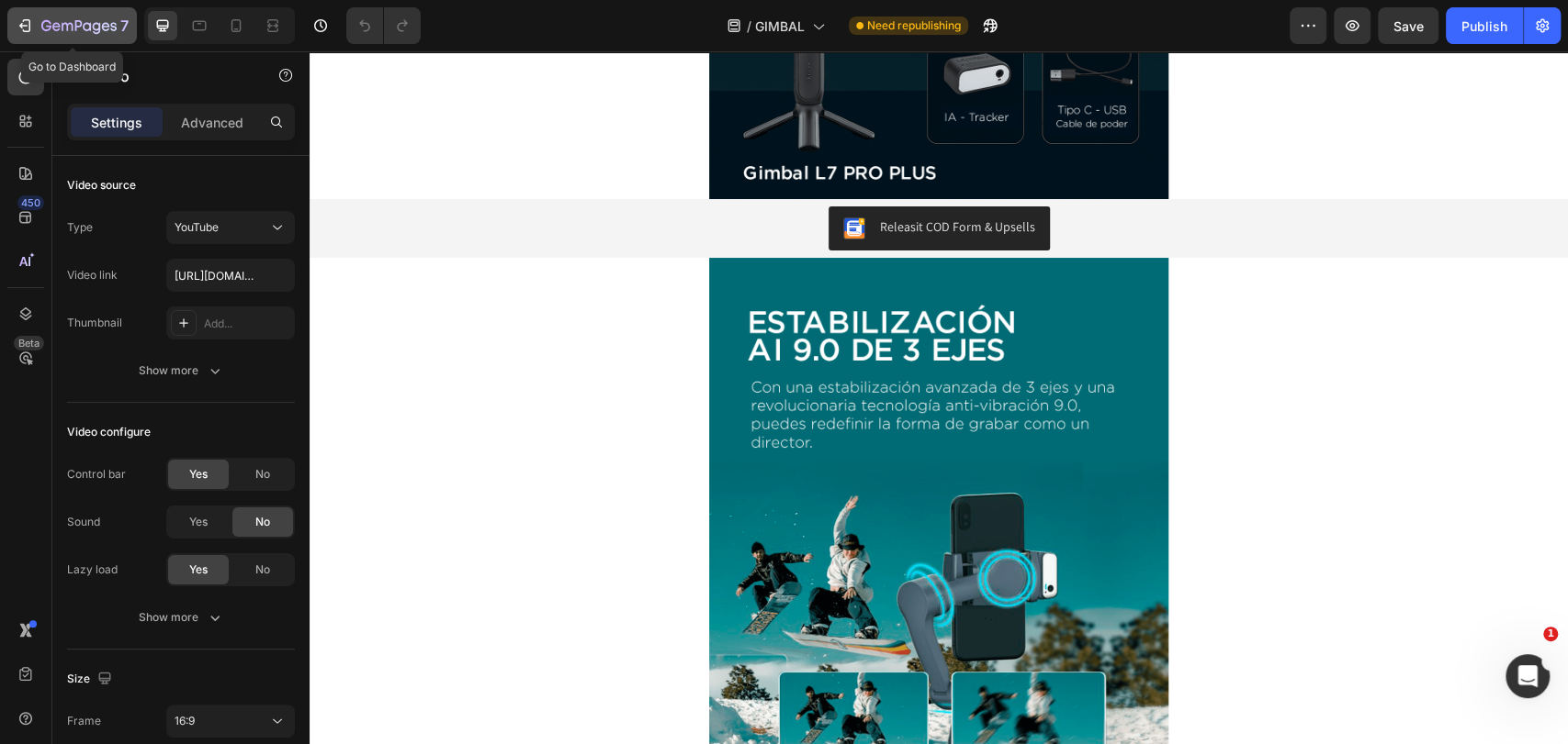
click at [77, 25] on icon "button" at bounding box center [79, 25] width 8 height 11
